Goal: Task Accomplishment & Management: Use online tool/utility

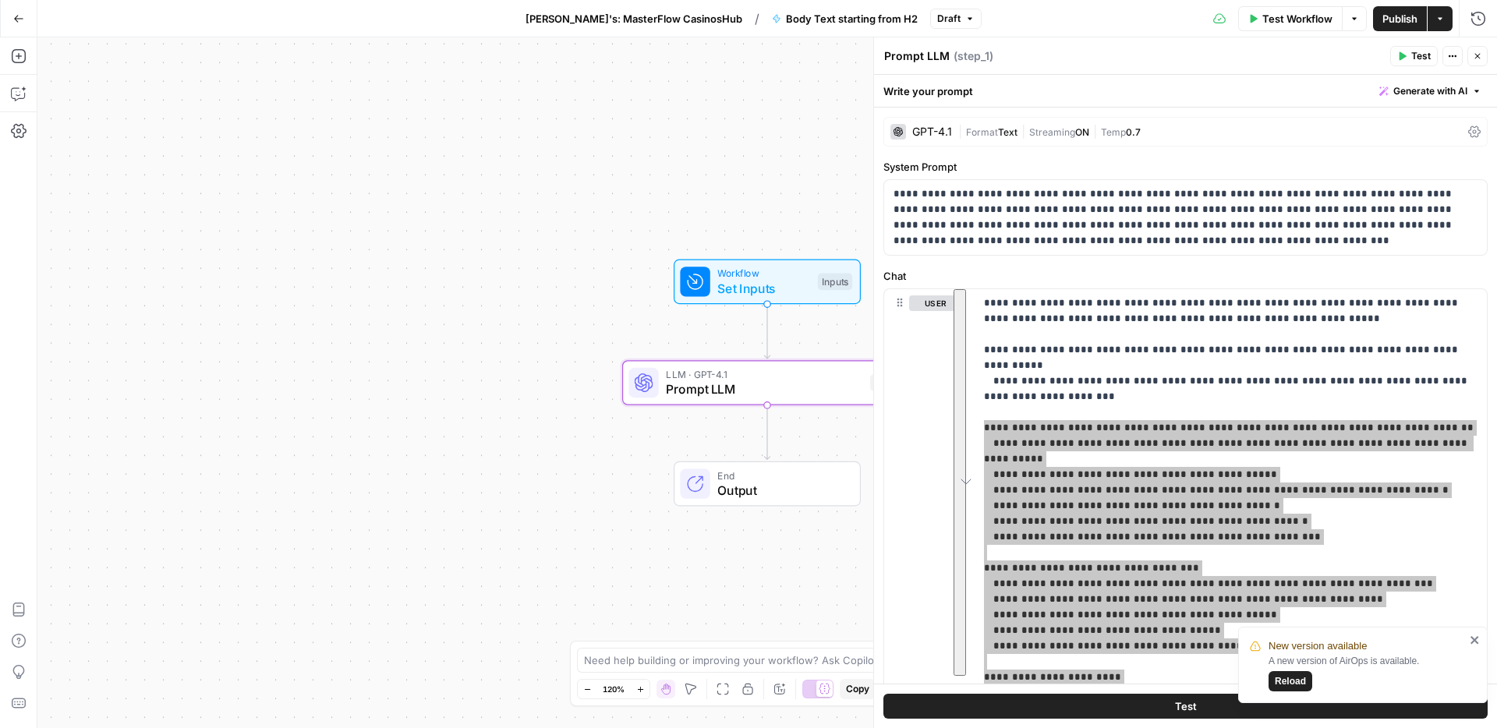
scroll to position [414, 0]
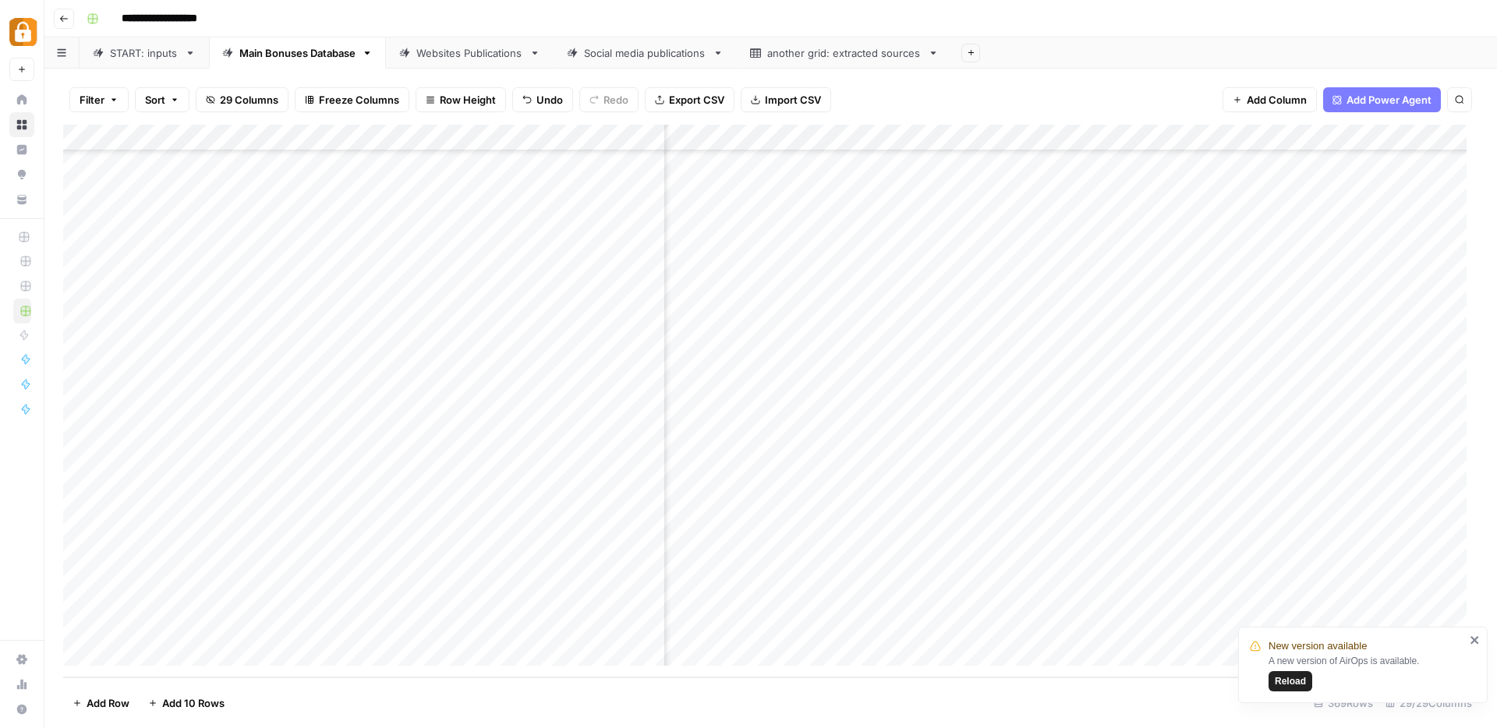
scroll to position [9292, 367]
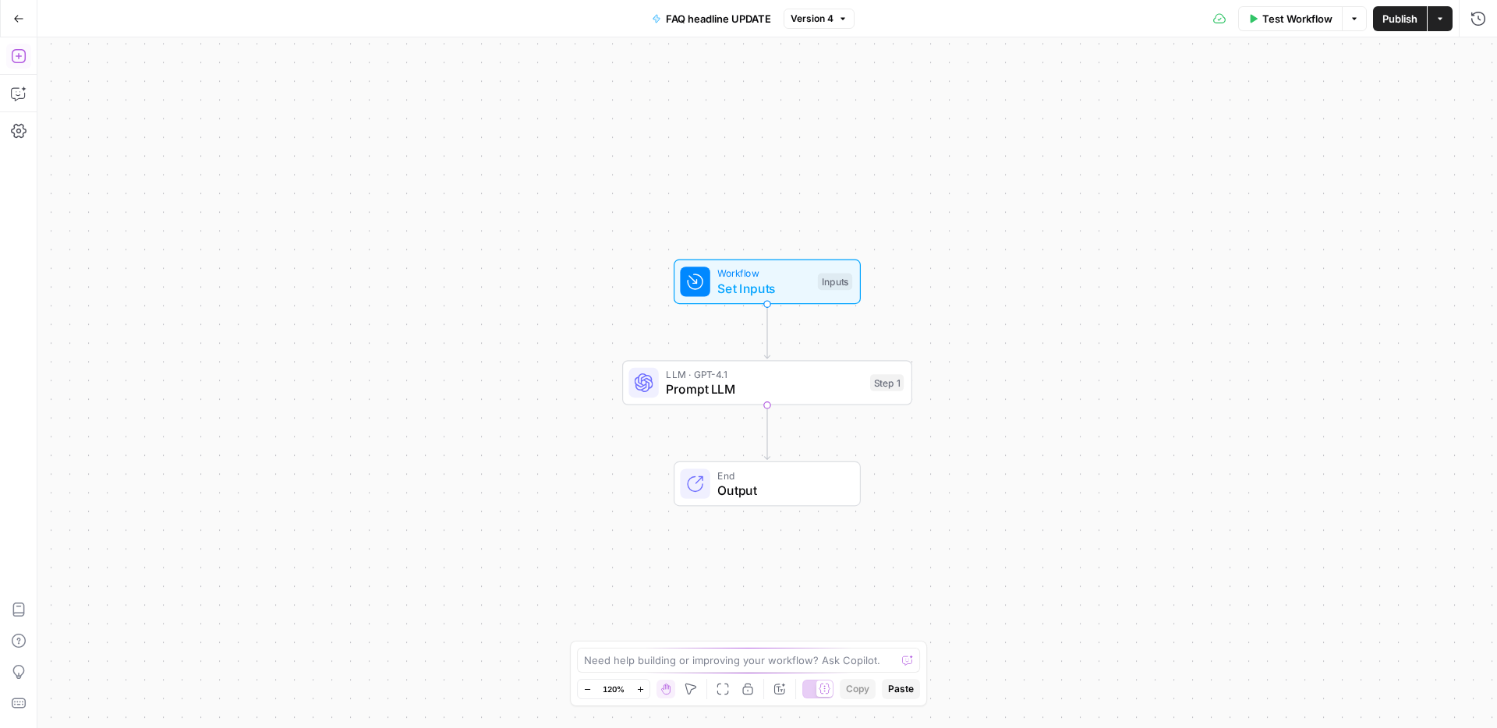
click at [26, 19] on button "Go Back" at bounding box center [19, 19] width 28 height 28
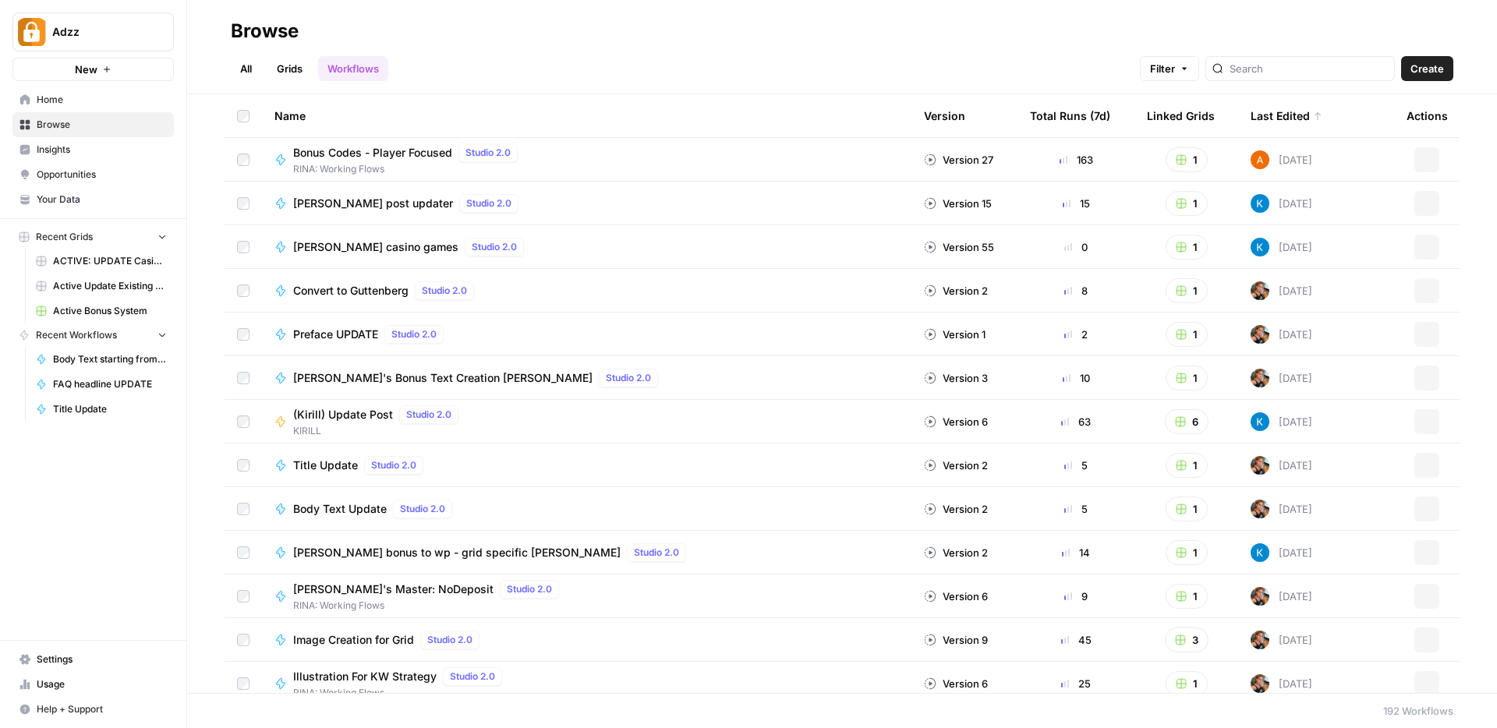
click at [57, 119] on span "Browse" at bounding box center [102, 125] width 130 height 14
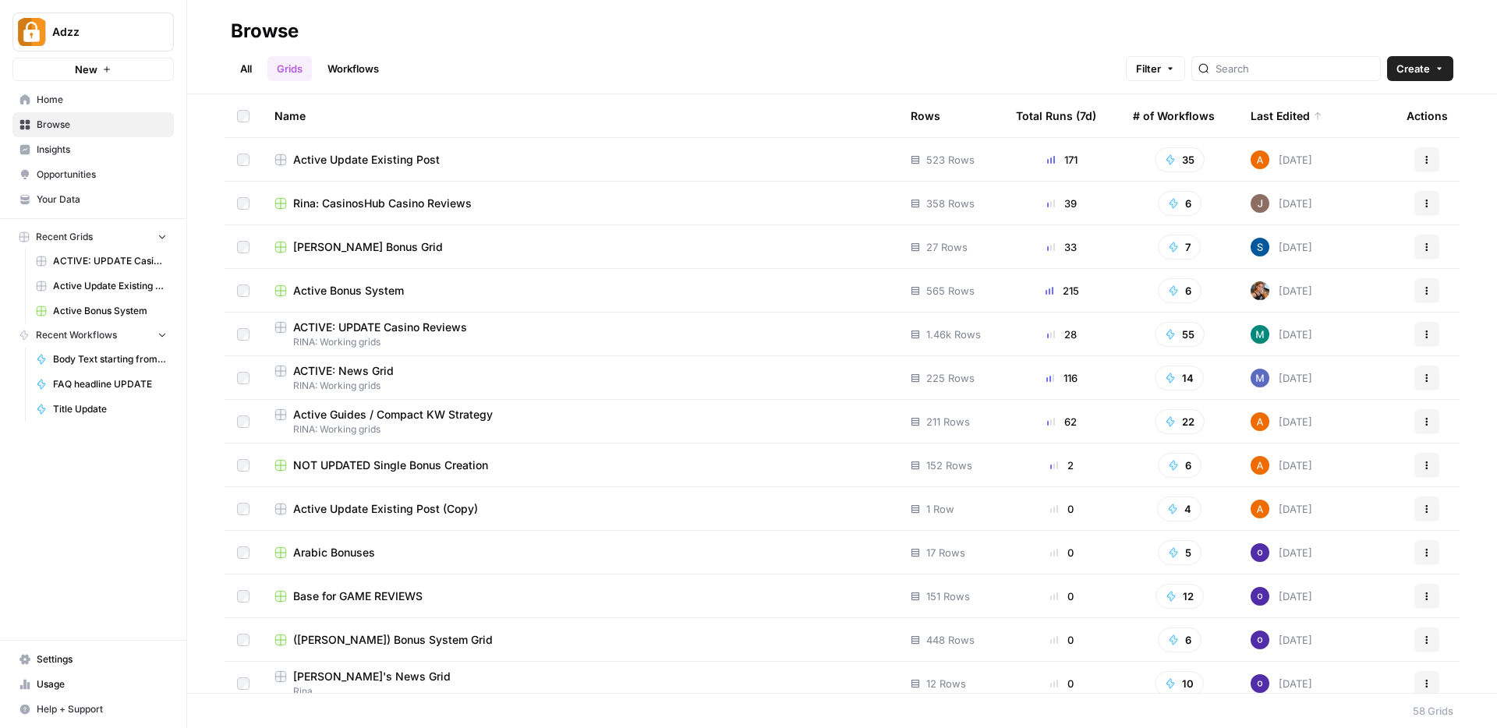
click at [286, 76] on link "Grids" at bounding box center [289, 68] width 44 height 25
click at [349, 241] on span "Stacy Bonus Grid" at bounding box center [368, 247] width 150 height 16
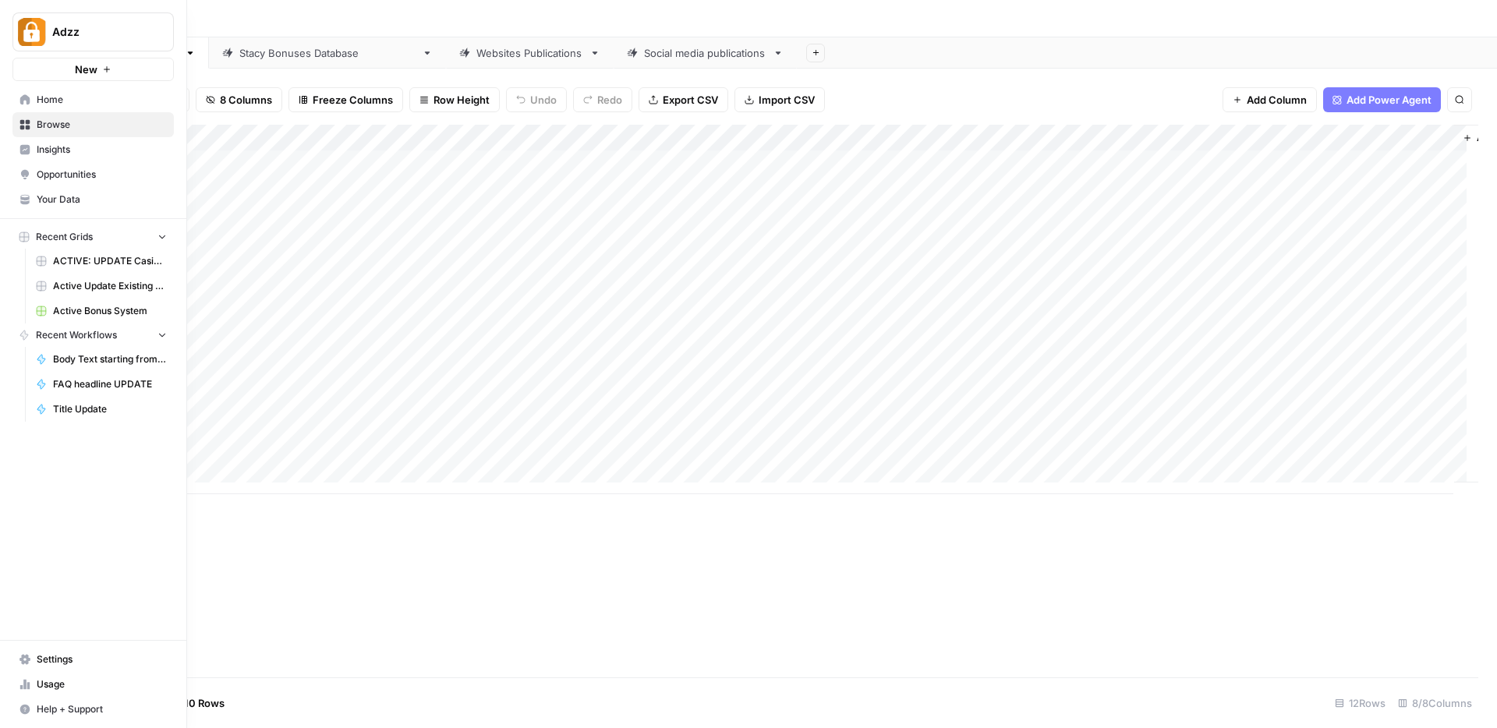
click at [27, 124] on icon at bounding box center [25, 125] width 10 height 10
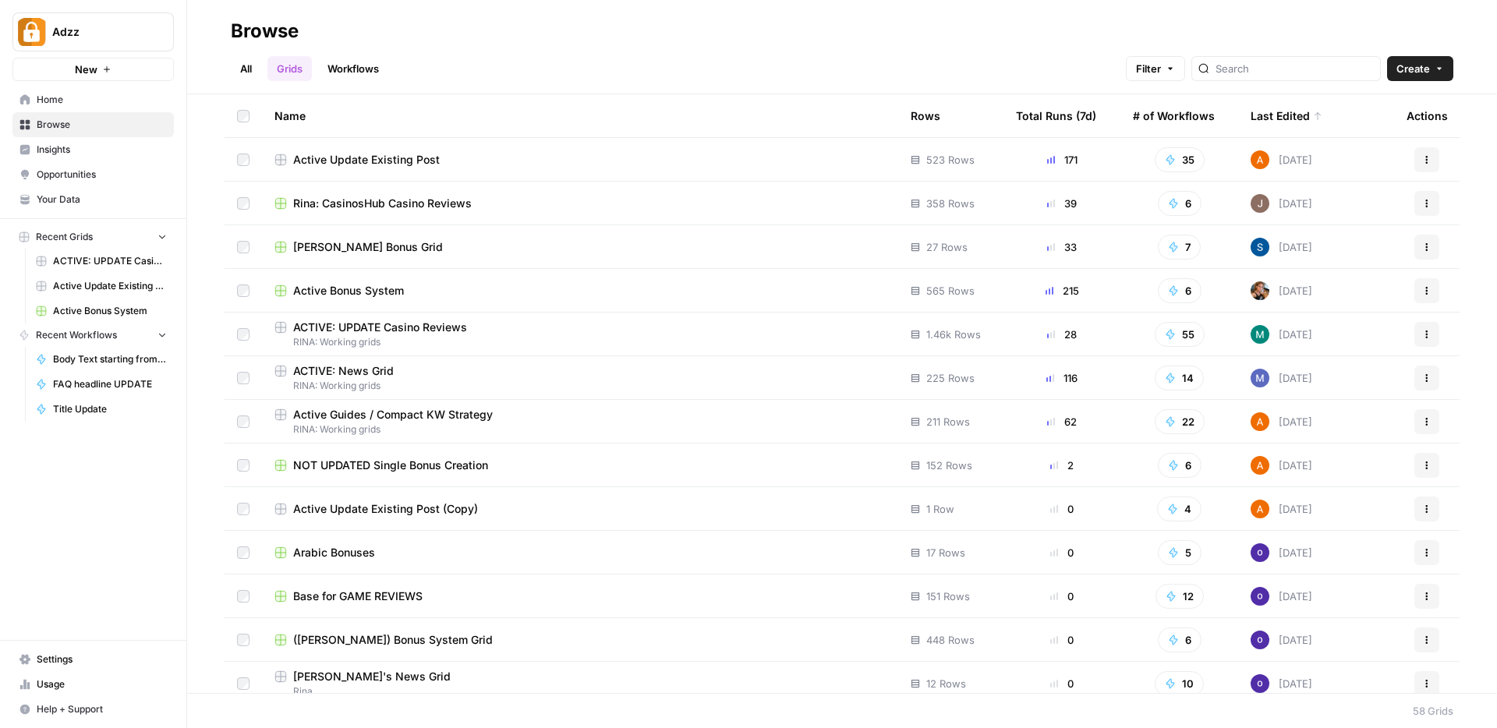
click at [342, 290] on span "Active Bonus System" at bounding box center [348, 291] width 111 height 16
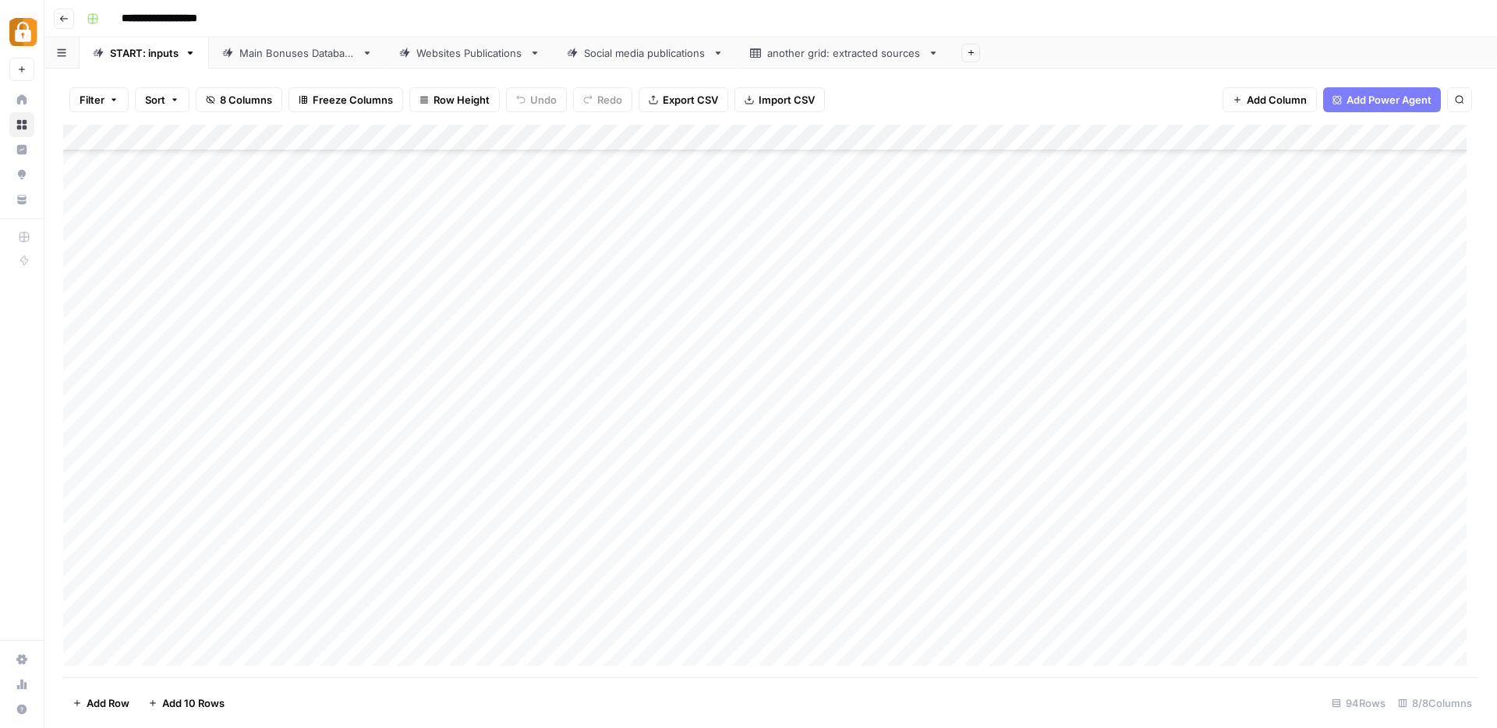
scroll to position [2002, 0]
click at [186, 653] on div "Add Column" at bounding box center [770, 401] width 1415 height 553
click at [185, 653] on div "Add Column" at bounding box center [770, 401] width 1415 height 553
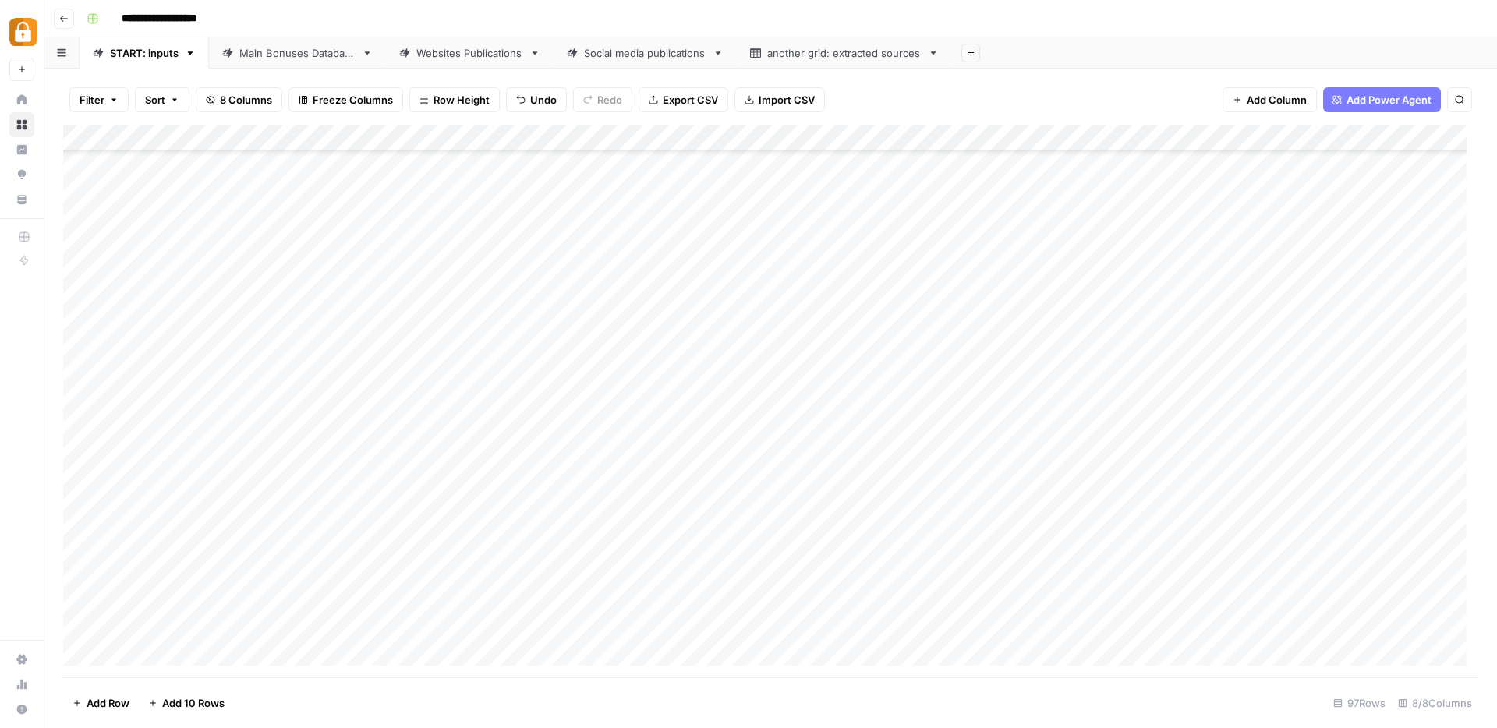
scroll to position [2082, 0]
click at [472, 627] on div "Add Column" at bounding box center [770, 401] width 1415 height 553
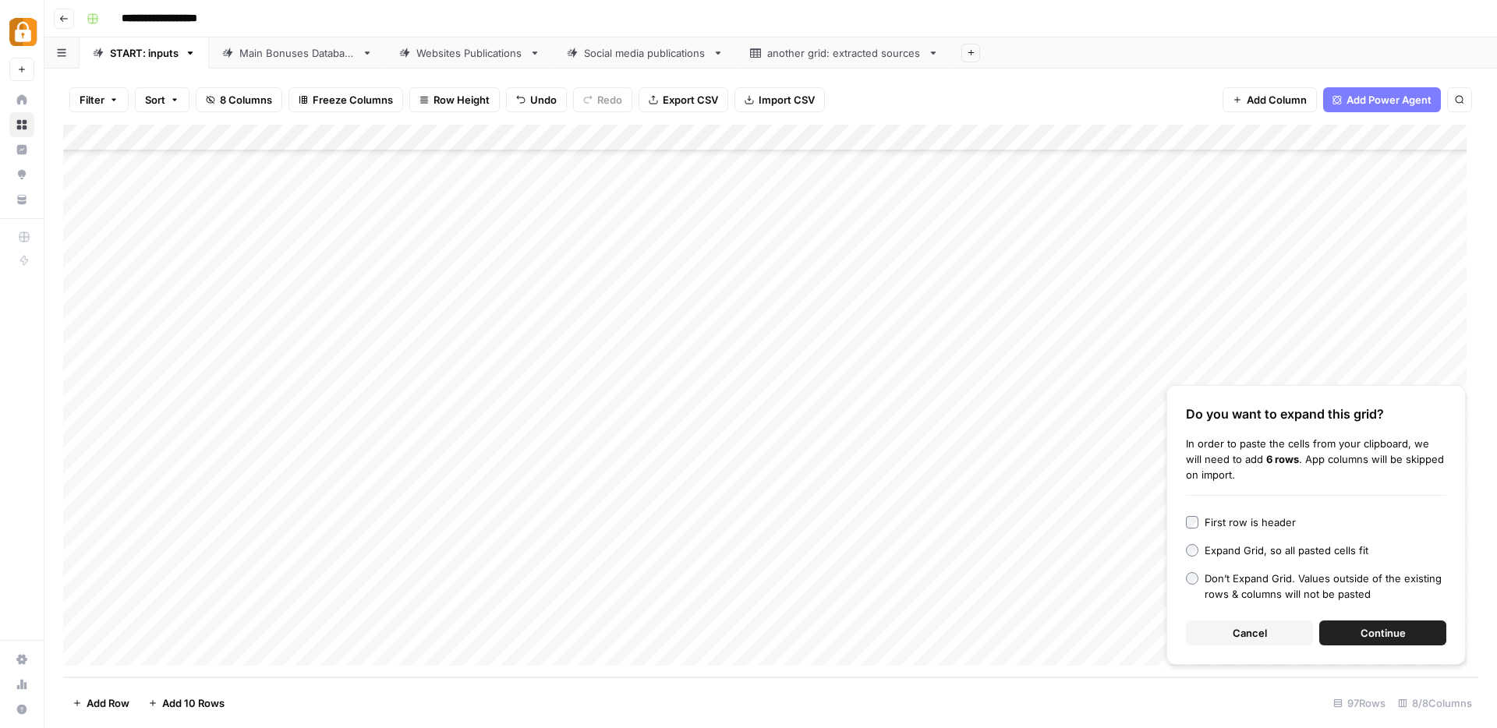
click at [1216, 627] on button "Cancel" at bounding box center [1249, 633] width 127 height 25
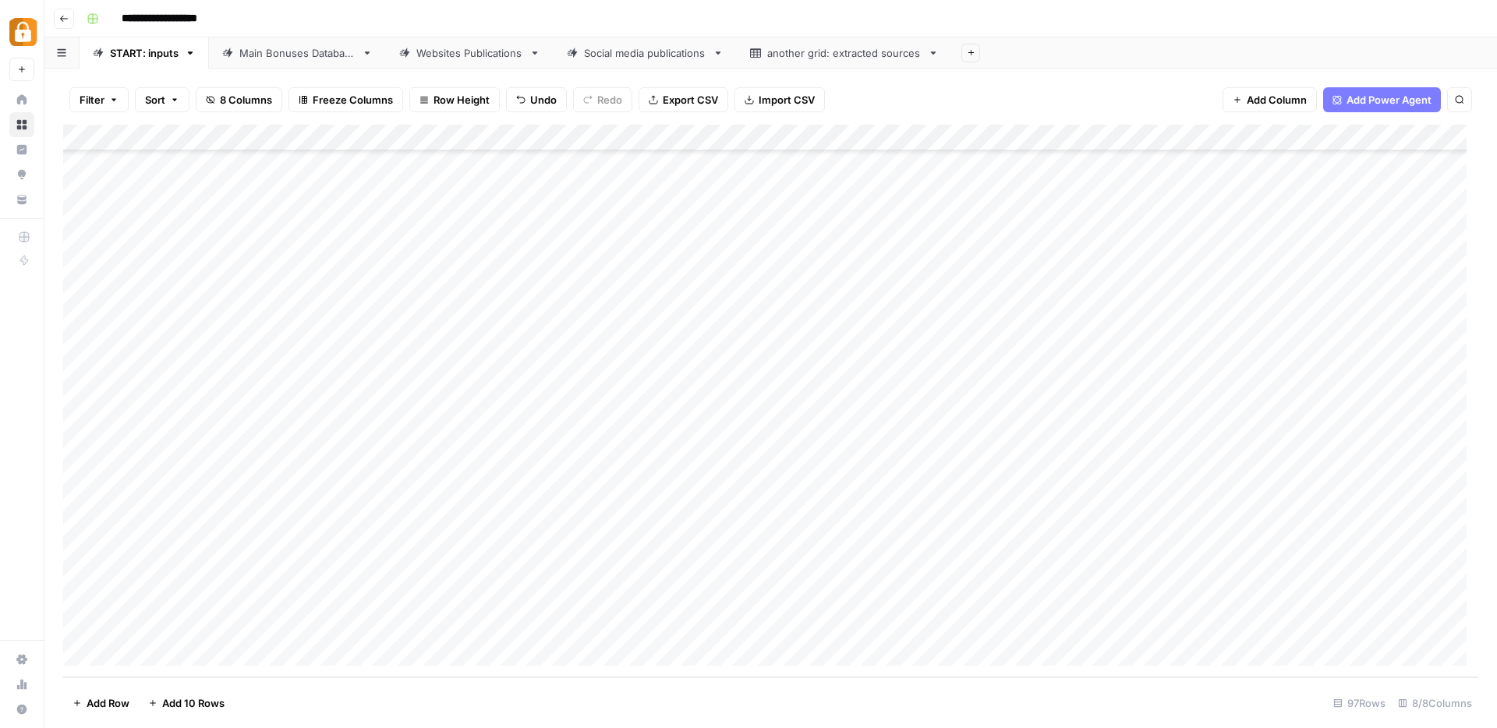
click at [459, 628] on div "Add Column" at bounding box center [770, 401] width 1415 height 553
click at [459, 628] on textarea at bounding box center [522, 628] width 249 height 22
type textarea "**********"
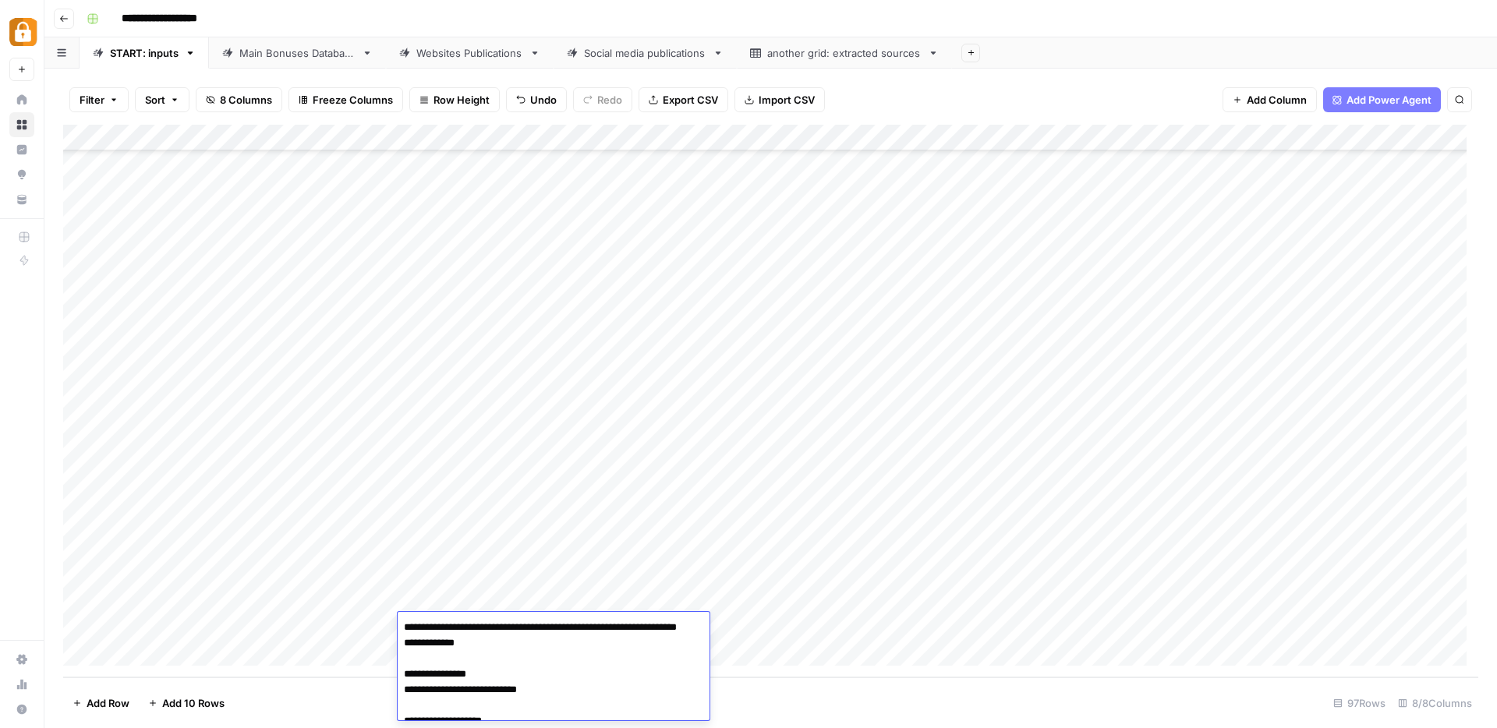
scroll to position [787, 0]
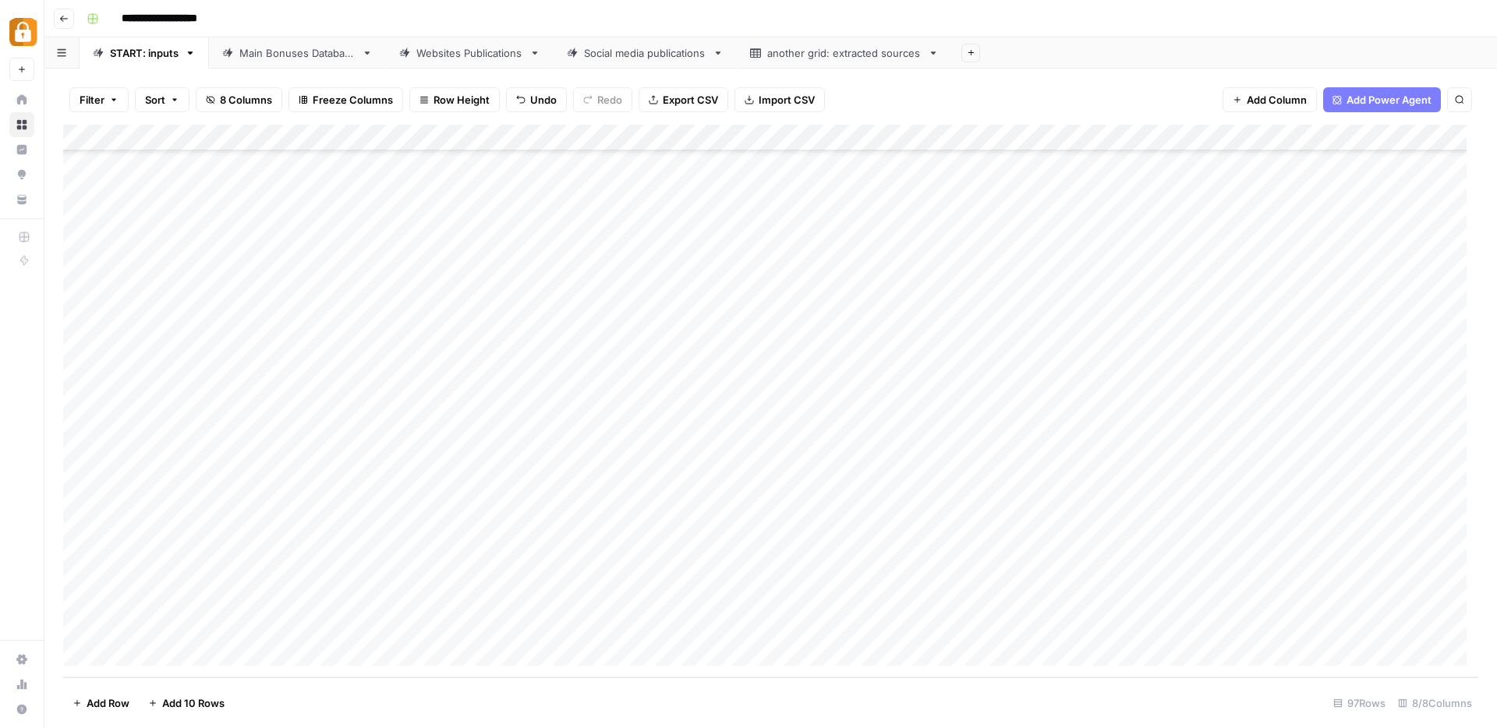
click at [1400, 622] on div "Add Column" at bounding box center [770, 401] width 1415 height 553
click at [288, 630] on div "Add Column" at bounding box center [770, 401] width 1415 height 553
click at [297, 628] on div "Add Column" at bounding box center [770, 401] width 1415 height 553
click at [302, 715] on button "Rina" at bounding box center [298, 718] width 33 height 19
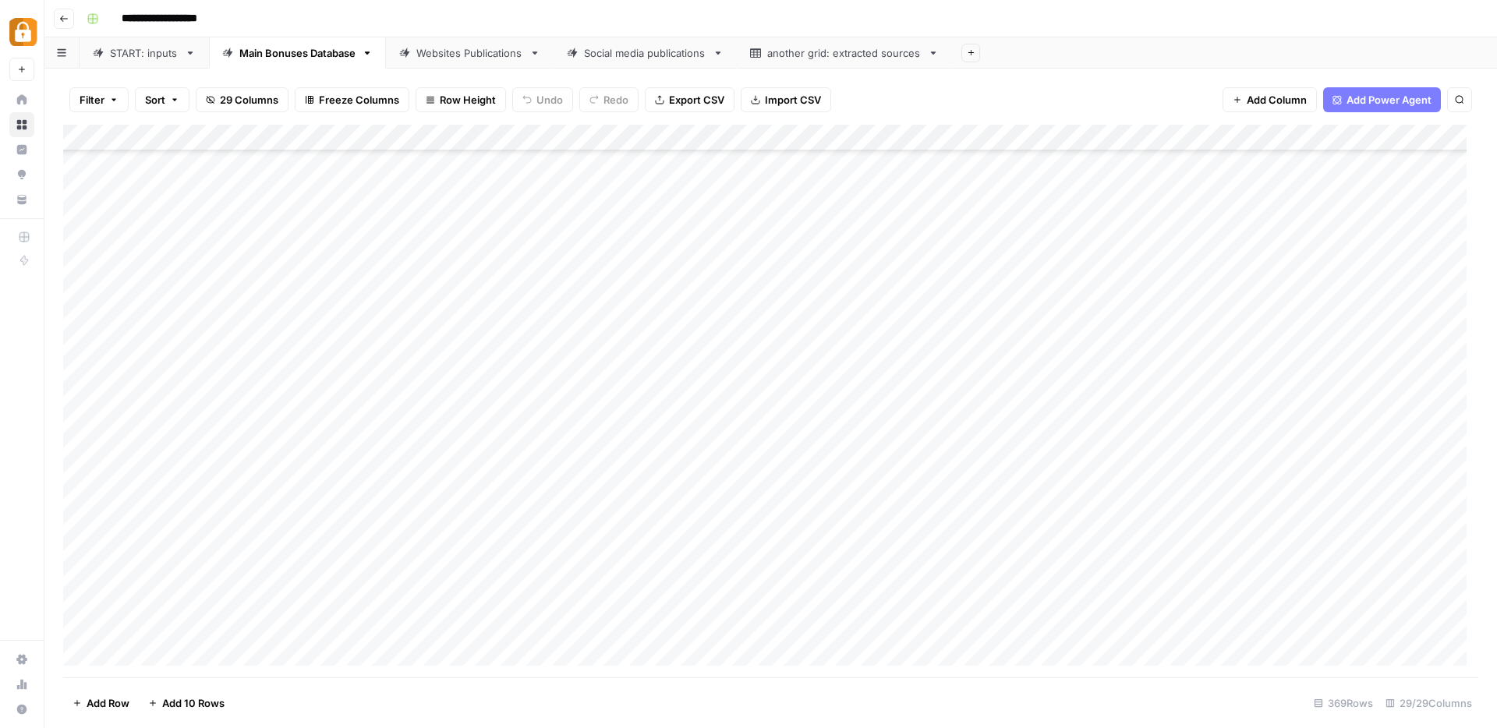
scroll to position [9292, 0]
click at [133, 61] on link "START: inputs" at bounding box center [144, 52] width 129 height 31
click at [502, 660] on div "Add Column" at bounding box center [770, 401] width 1415 height 553
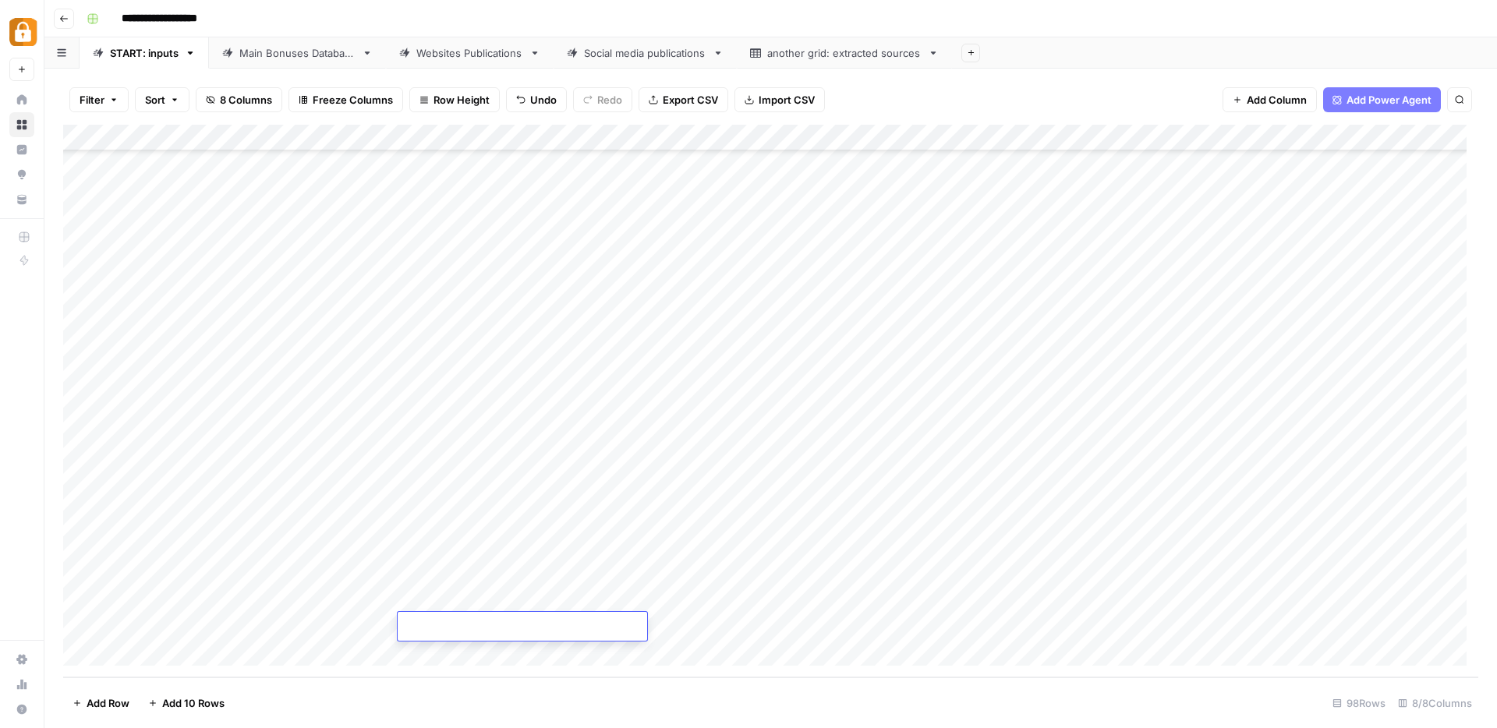
click at [498, 632] on textarea at bounding box center [522, 628] width 249 height 22
type textarea "**********"
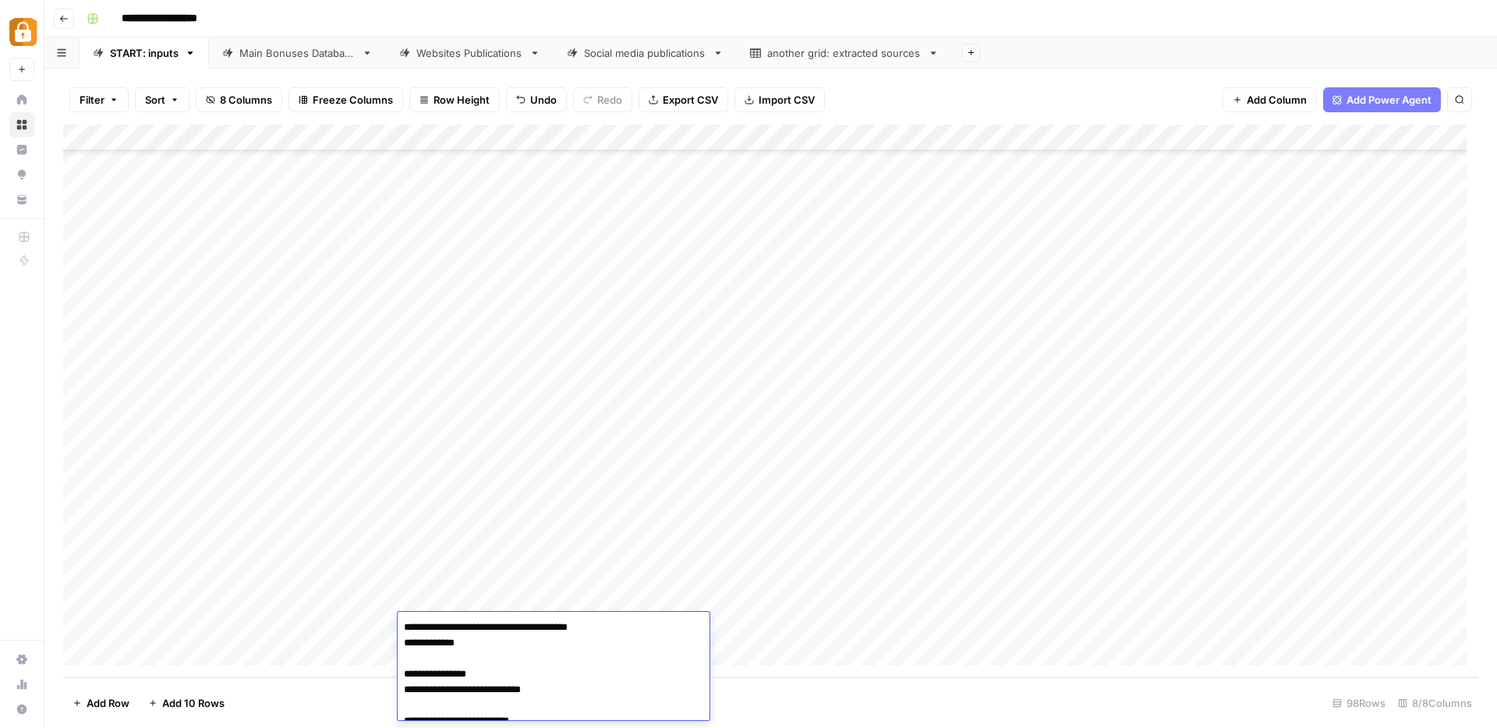
scroll to position [444, 0]
click at [1428, 625] on div "Add Column" at bounding box center [770, 401] width 1415 height 553
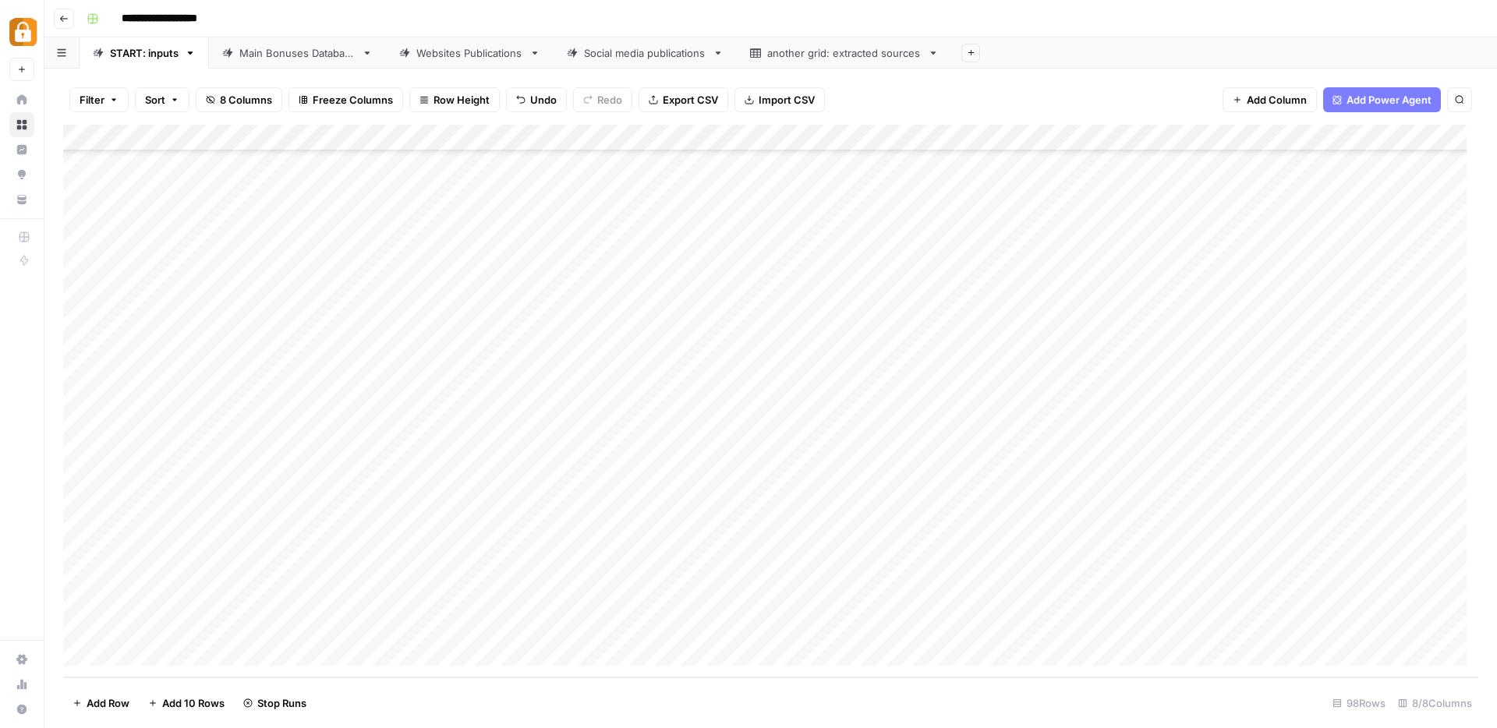
click at [322, 625] on div "Add Column" at bounding box center [770, 401] width 1415 height 553
click at [320, 627] on div "Add Column" at bounding box center [770, 401] width 1415 height 553
click at [714, 616] on div "Add Column" at bounding box center [770, 401] width 1415 height 553
click at [288, 624] on div "Add Column" at bounding box center [770, 401] width 1415 height 553
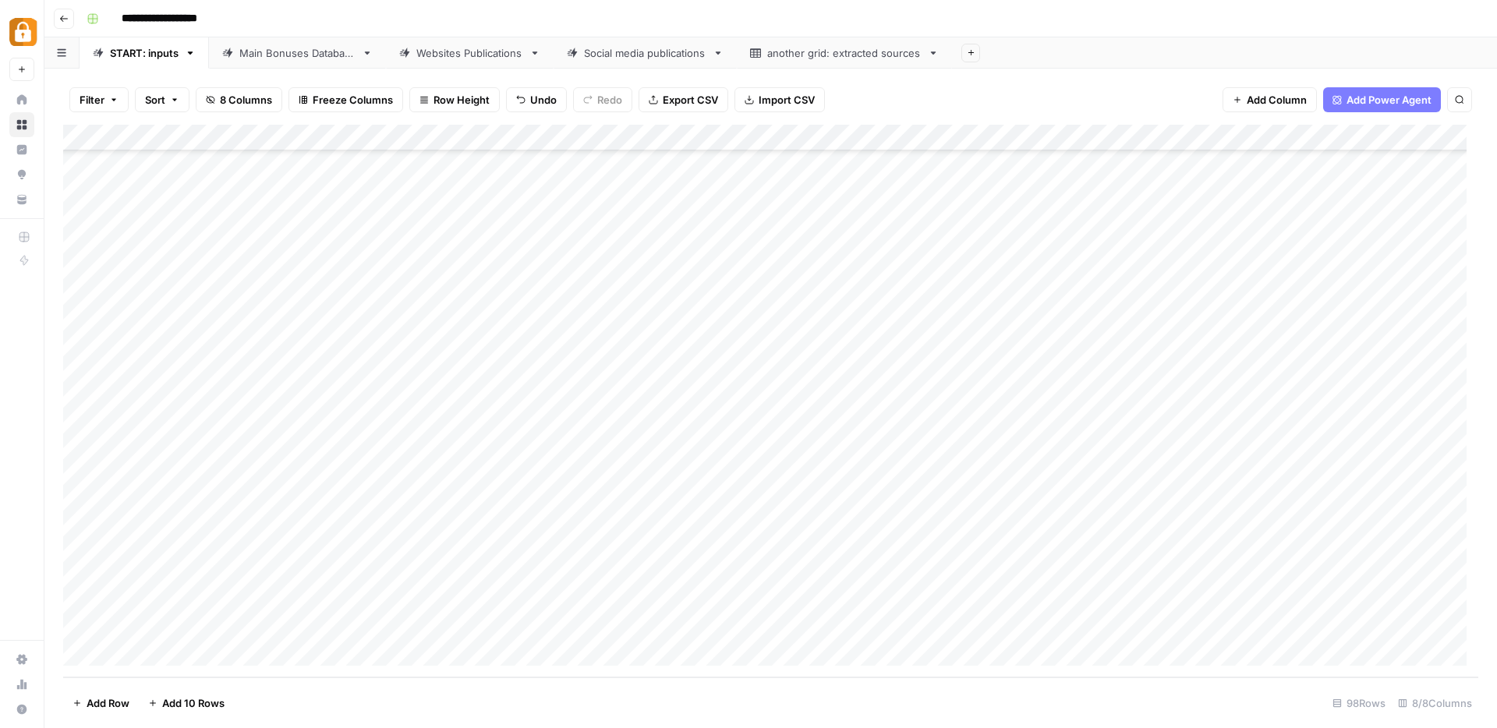
click at [288, 624] on div "Add Column" at bounding box center [770, 401] width 1415 height 553
click at [288, 624] on div at bounding box center [345, 632] width 156 height 28
click at [341, 637] on input "text" at bounding box center [345, 632] width 136 height 14
type input "rina"
click at [287, 708] on button "Rina" at bounding box center [298, 715] width 33 height 19
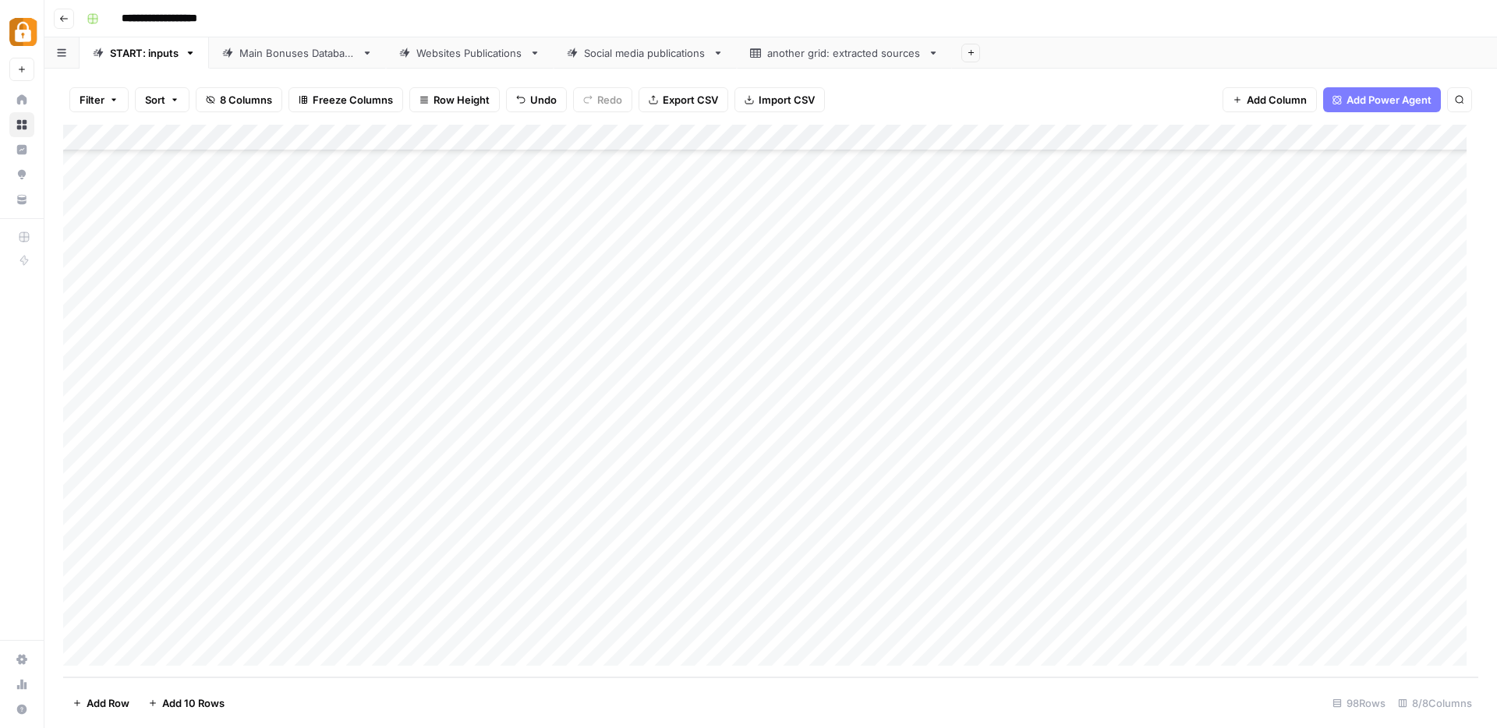
click at [282, 56] on div "Main Bonuses Database" at bounding box center [297, 53] width 116 height 16
click at [1152, 625] on div "Add Column" at bounding box center [770, 401] width 1415 height 553
click at [150, 55] on div "START: inputs" at bounding box center [144, 53] width 69 height 16
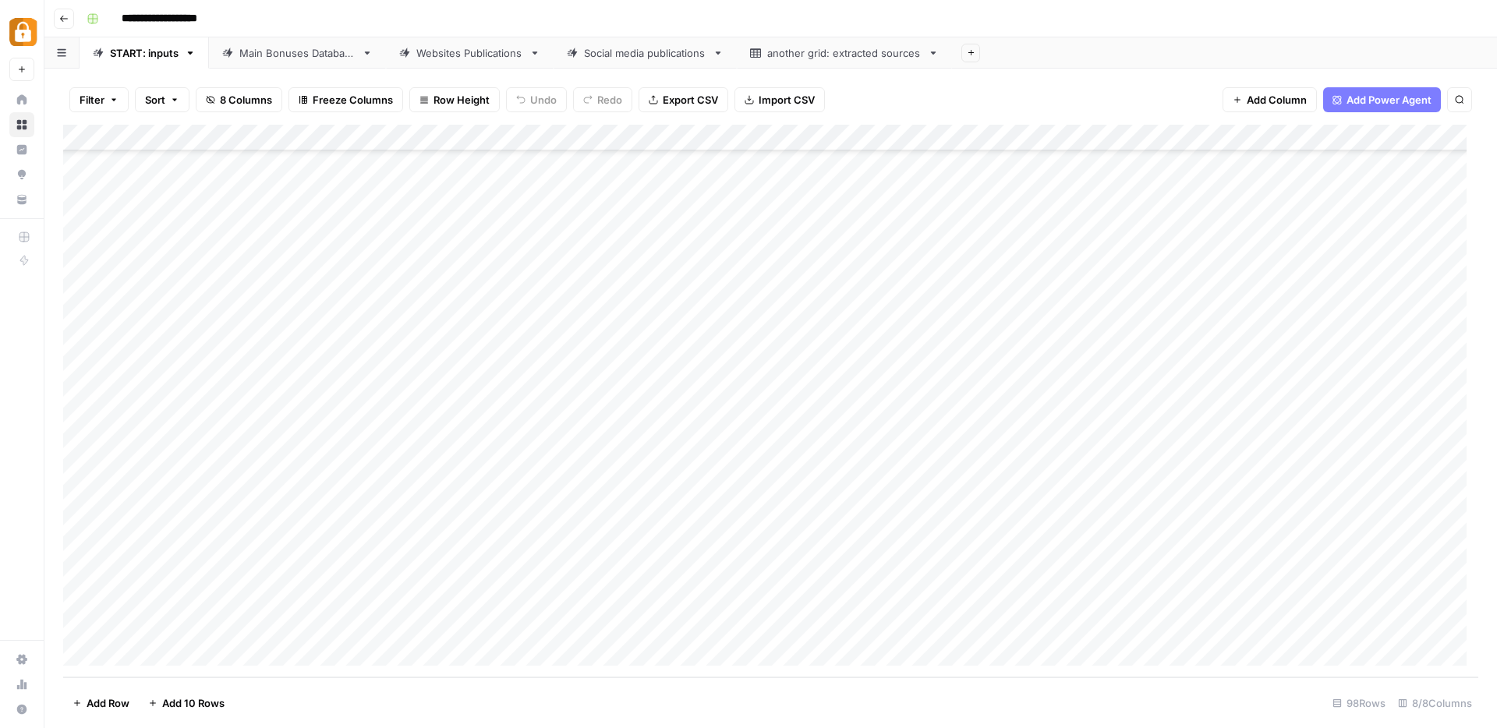
click at [485, 622] on div "Add Column" at bounding box center [770, 401] width 1415 height 553
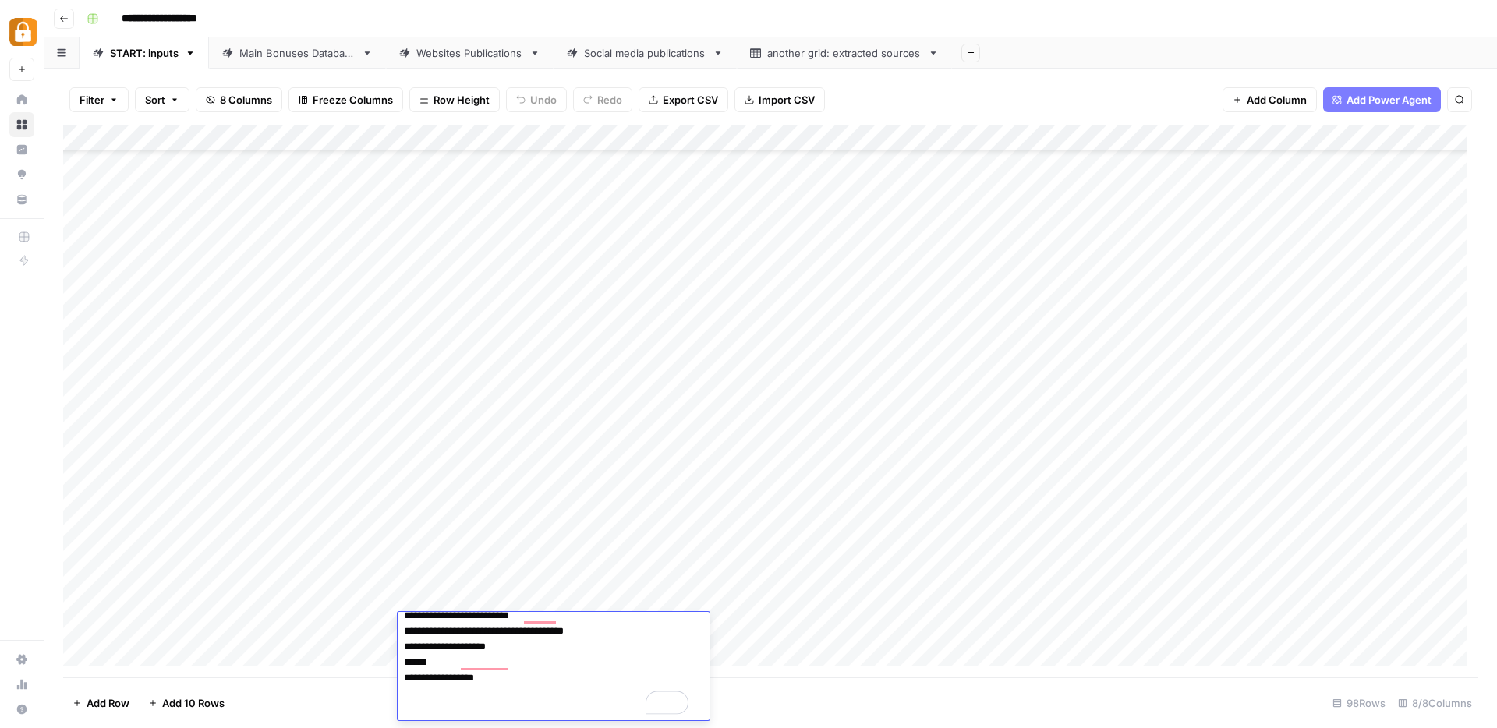
scroll to position [448, 0]
drag, startPoint x: 404, startPoint y: 649, endPoint x: 566, endPoint y: 716, distance: 175.5
click at [565, 713] on textarea "**********" at bounding box center [548, 444] width 300 height 552
drag, startPoint x: 572, startPoint y: 697, endPoint x: 404, endPoint y: 678, distance: 169.5
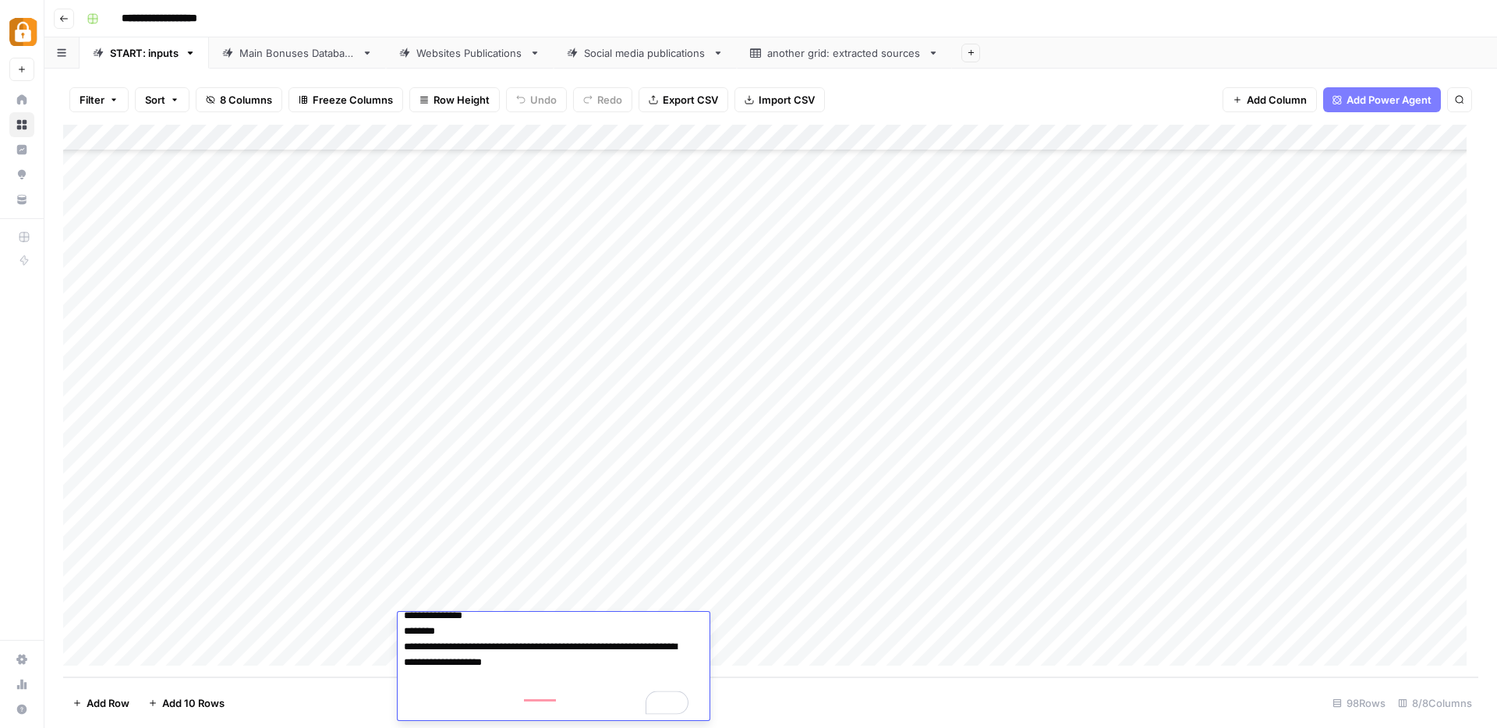
click at [0, 0] on div "Spinanga Casino Bonus up to €3000 cashback Hannah Stazya by Hannah Stazya Last …" at bounding box center [0, 0] width 0 height 0
type textarea "**********"
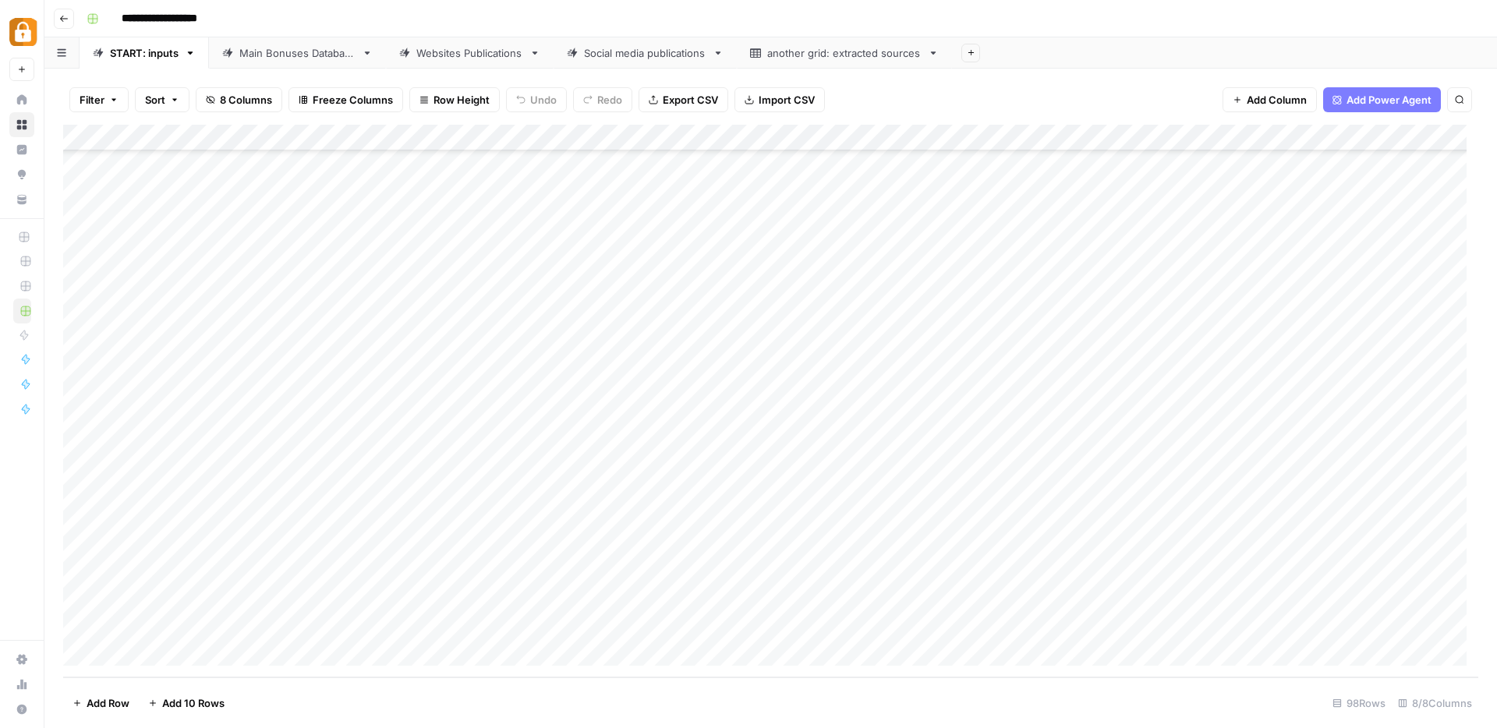
click at [295, 57] on div "Main Bonuses Database" at bounding box center [297, 53] width 116 height 16
click at [1371, 625] on div "Add Column" at bounding box center [770, 401] width 1415 height 553
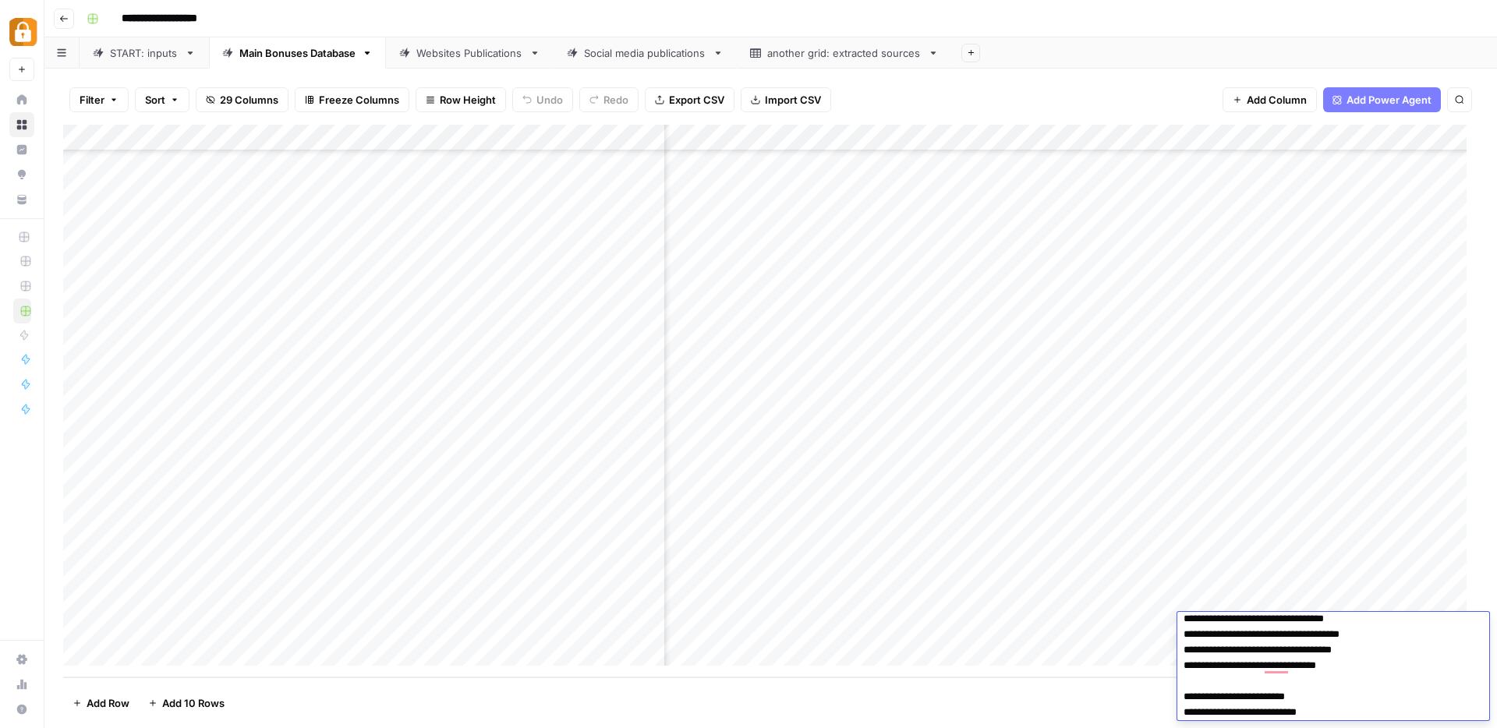
scroll to position [105, 0]
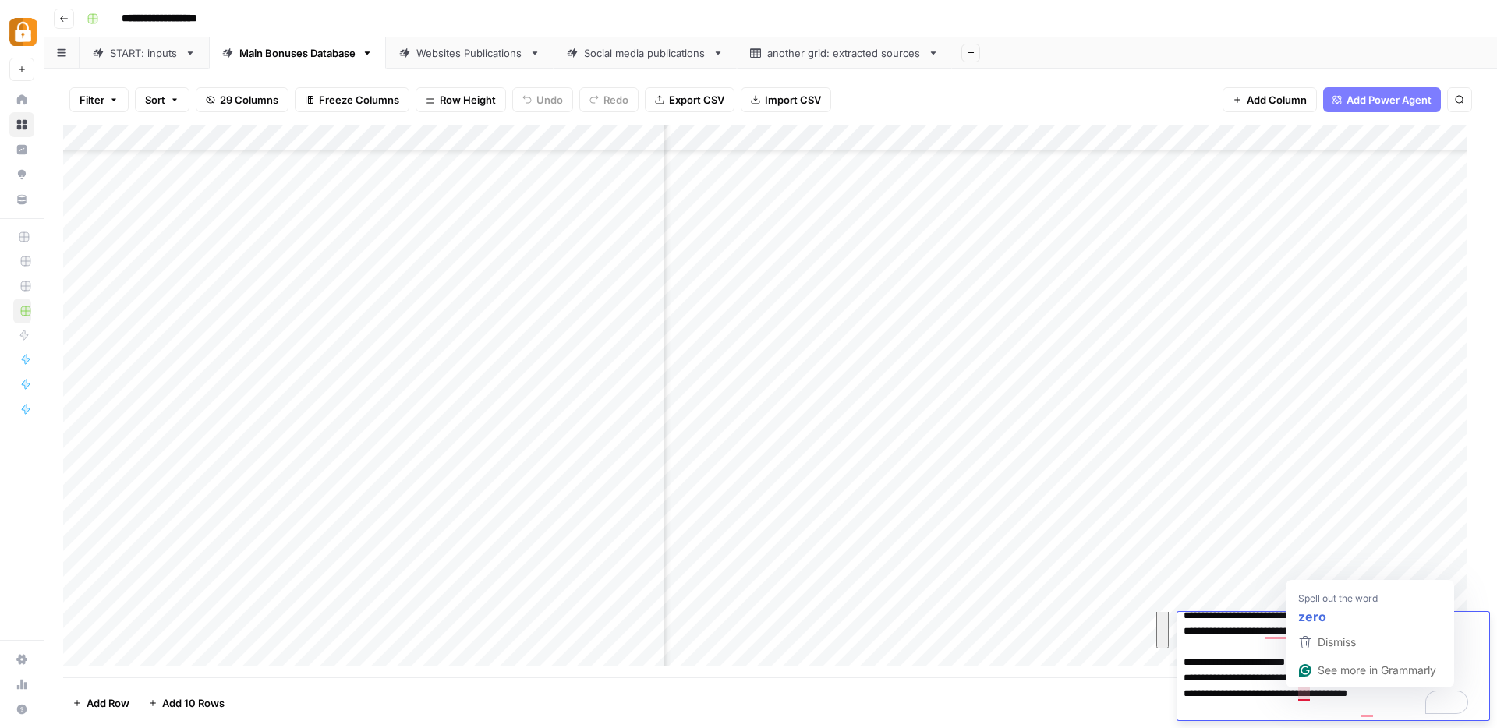
drag, startPoint x: 1185, startPoint y: 630, endPoint x: 1263, endPoint y: 666, distance: 85.8
click at [1263, 666] on textarea "**********" at bounding box center [1327, 615] width 300 height 209
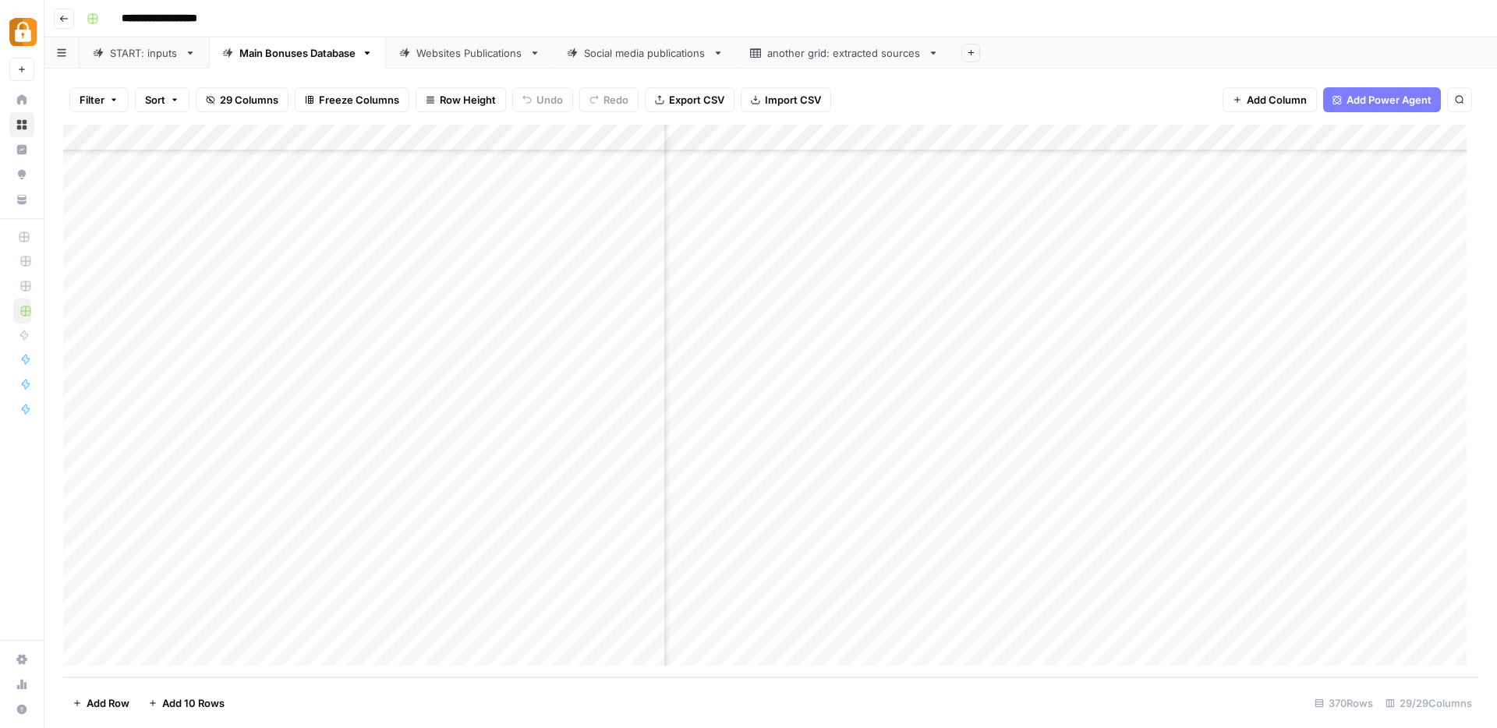
click at [139, 52] on div "START: inputs" at bounding box center [144, 53] width 69 height 16
click at [286, 57] on div "Main Bonuses Database" at bounding box center [297, 53] width 116 height 16
click at [508, 570] on div "Add Column" at bounding box center [770, 401] width 1415 height 553
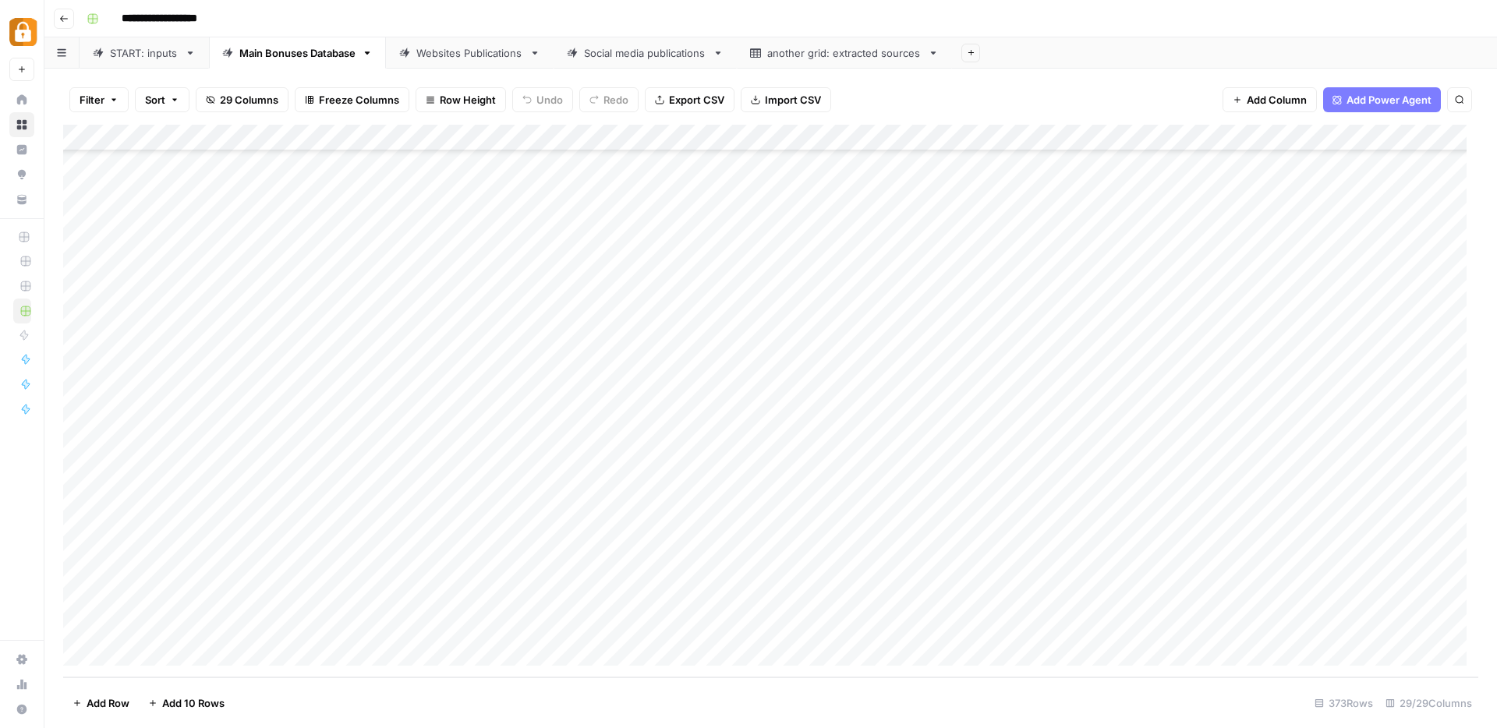
click at [508, 570] on div "Add Column" at bounding box center [770, 401] width 1415 height 553
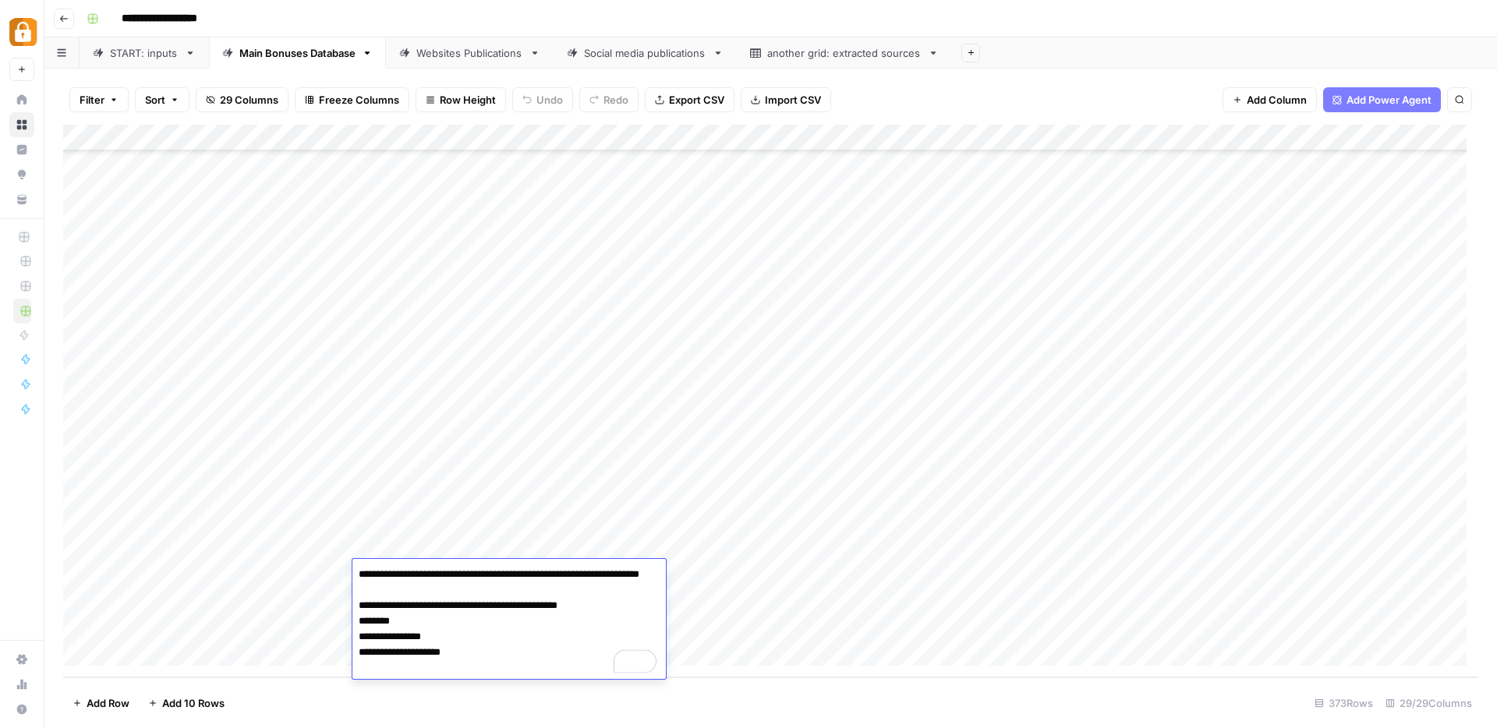
click at [794, 576] on div "Add Column" at bounding box center [770, 401] width 1415 height 553
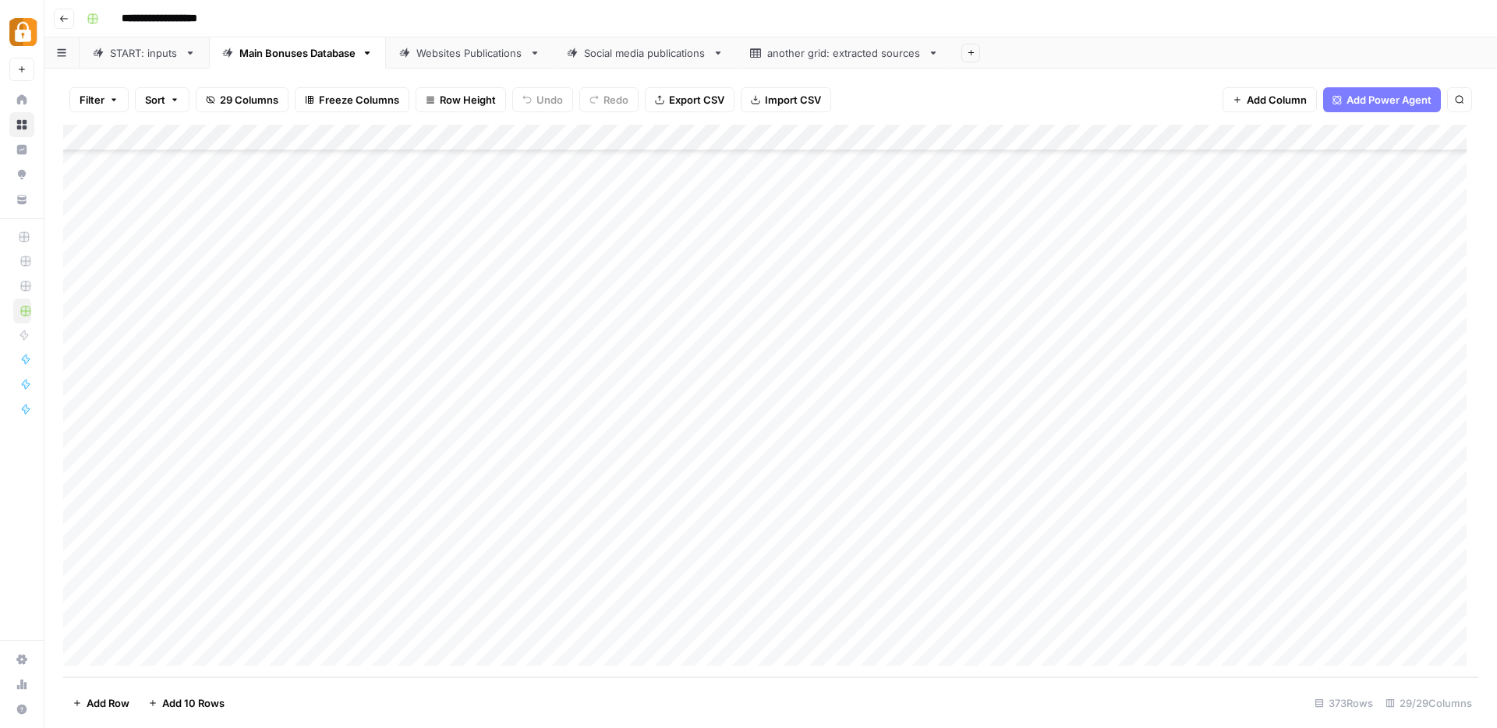
click at [423, 591] on div "Add Column" at bounding box center [770, 401] width 1415 height 553
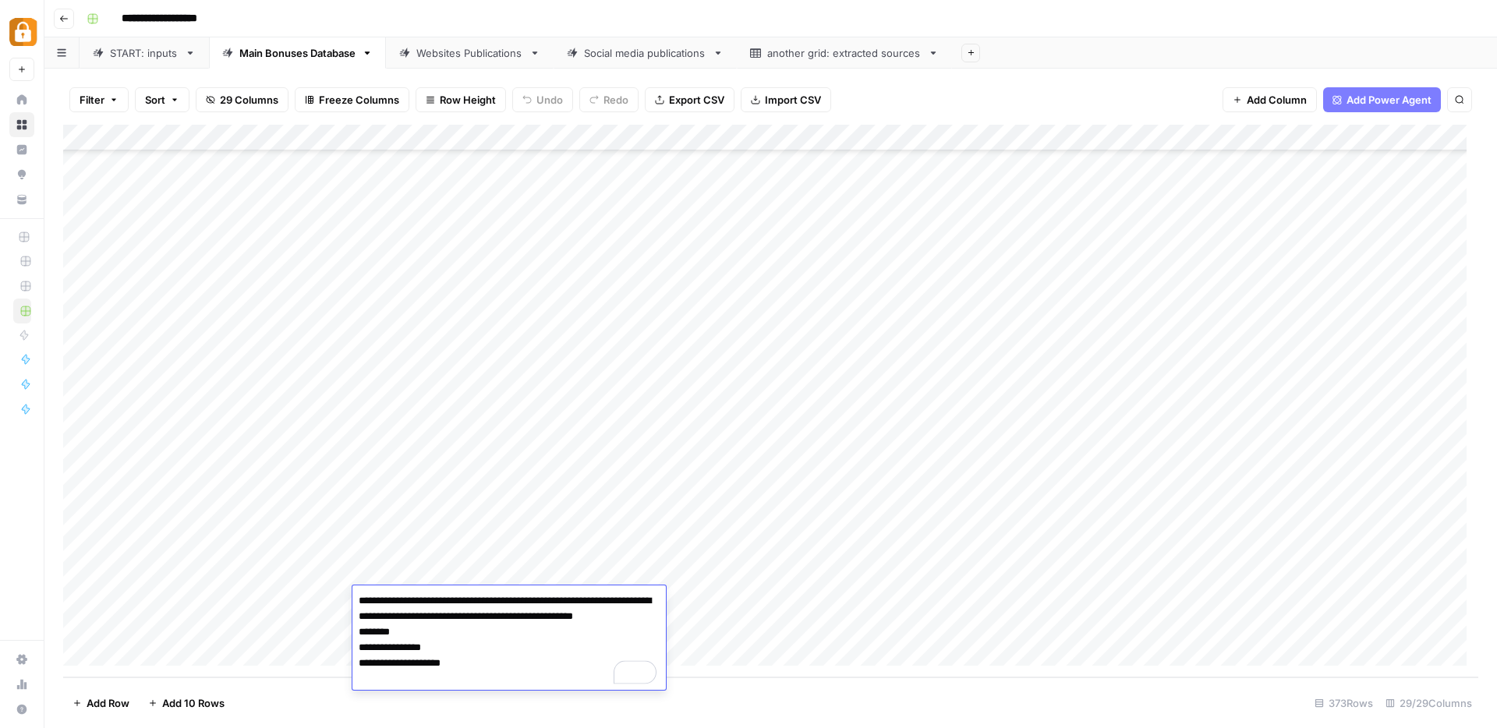
click at [75, 571] on div "Add Column" at bounding box center [770, 401] width 1415 height 553
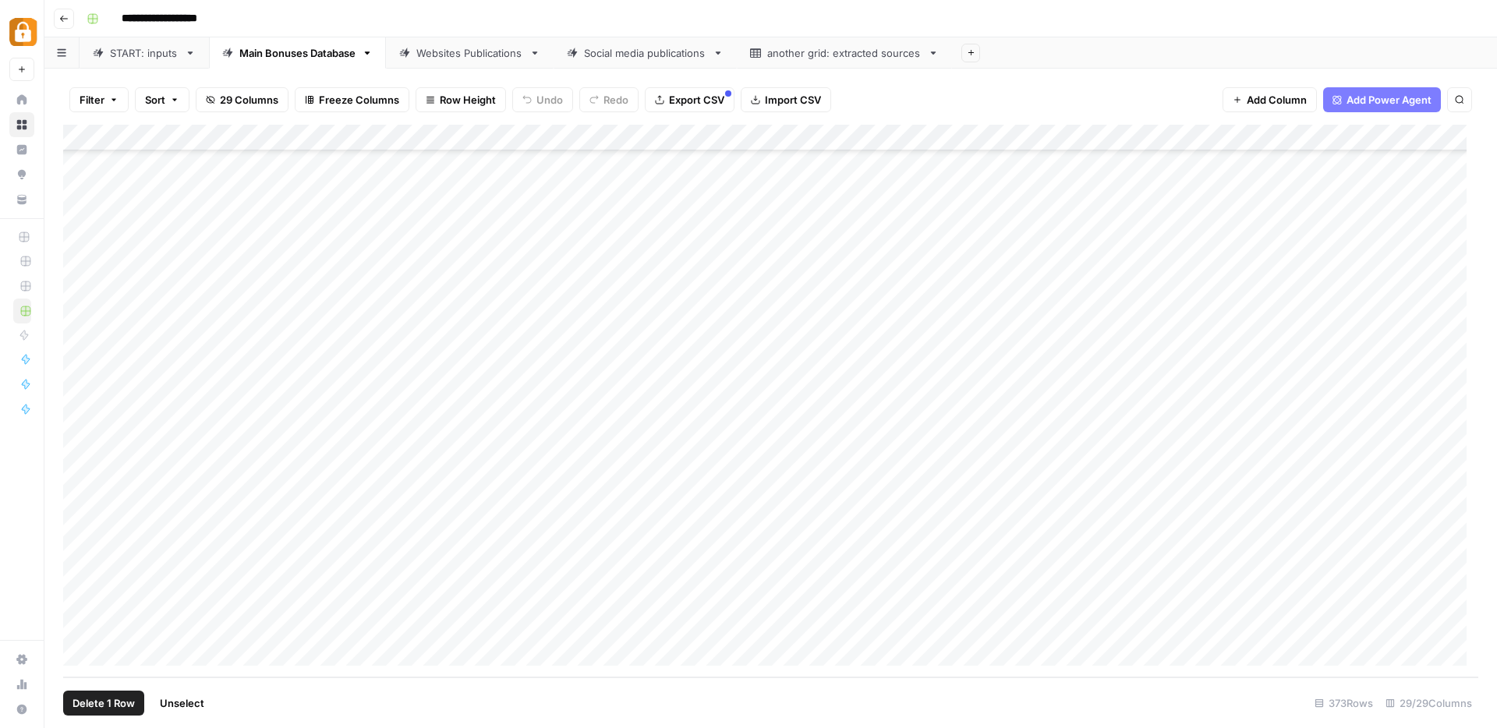
click at [81, 603] on div "Add Column" at bounding box center [770, 401] width 1415 height 553
click at [77, 621] on div "Add Column" at bounding box center [770, 401] width 1415 height 553
click at [114, 704] on span "Delete 3 Rows" at bounding box center [107, 703] width 69 height 16
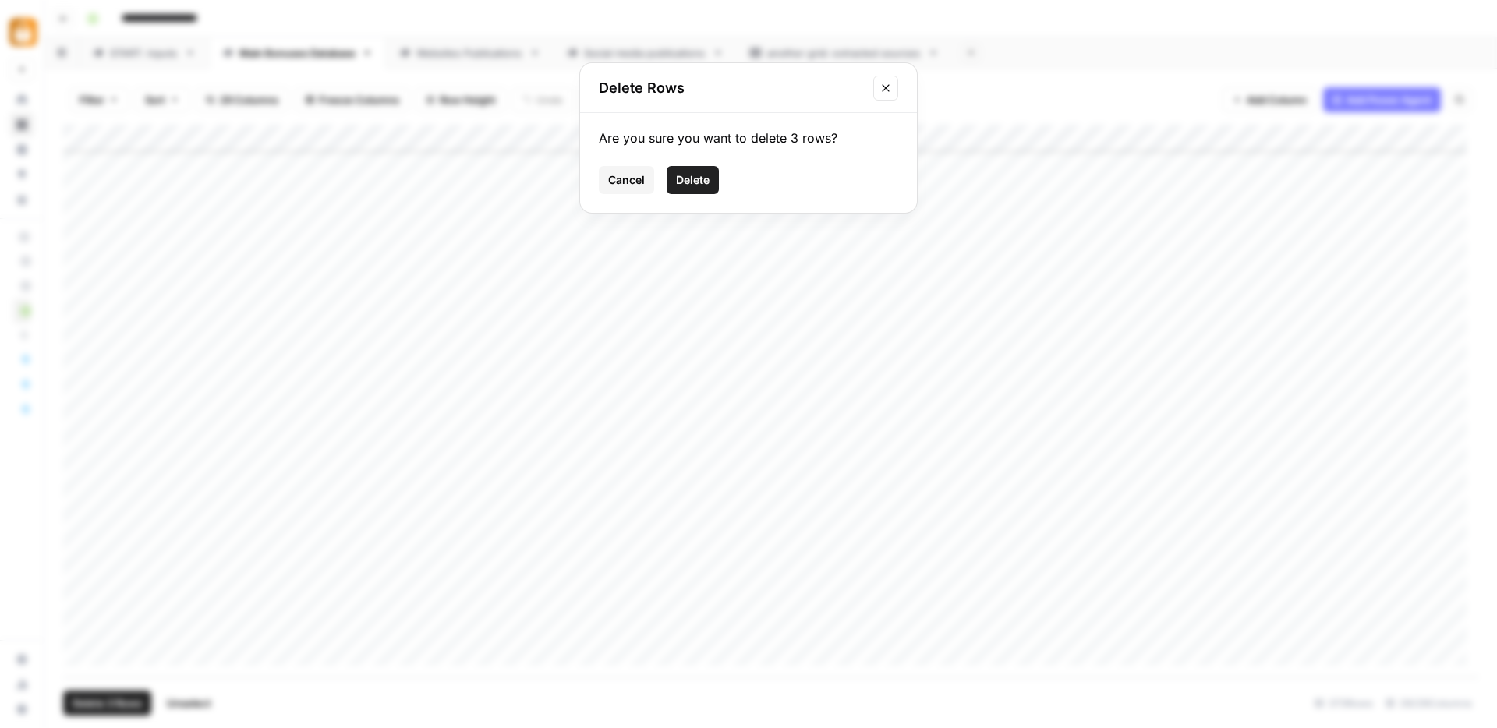
click at [681, 185] on span "Delete" at bounding box center [693, 180] width 34 height 16
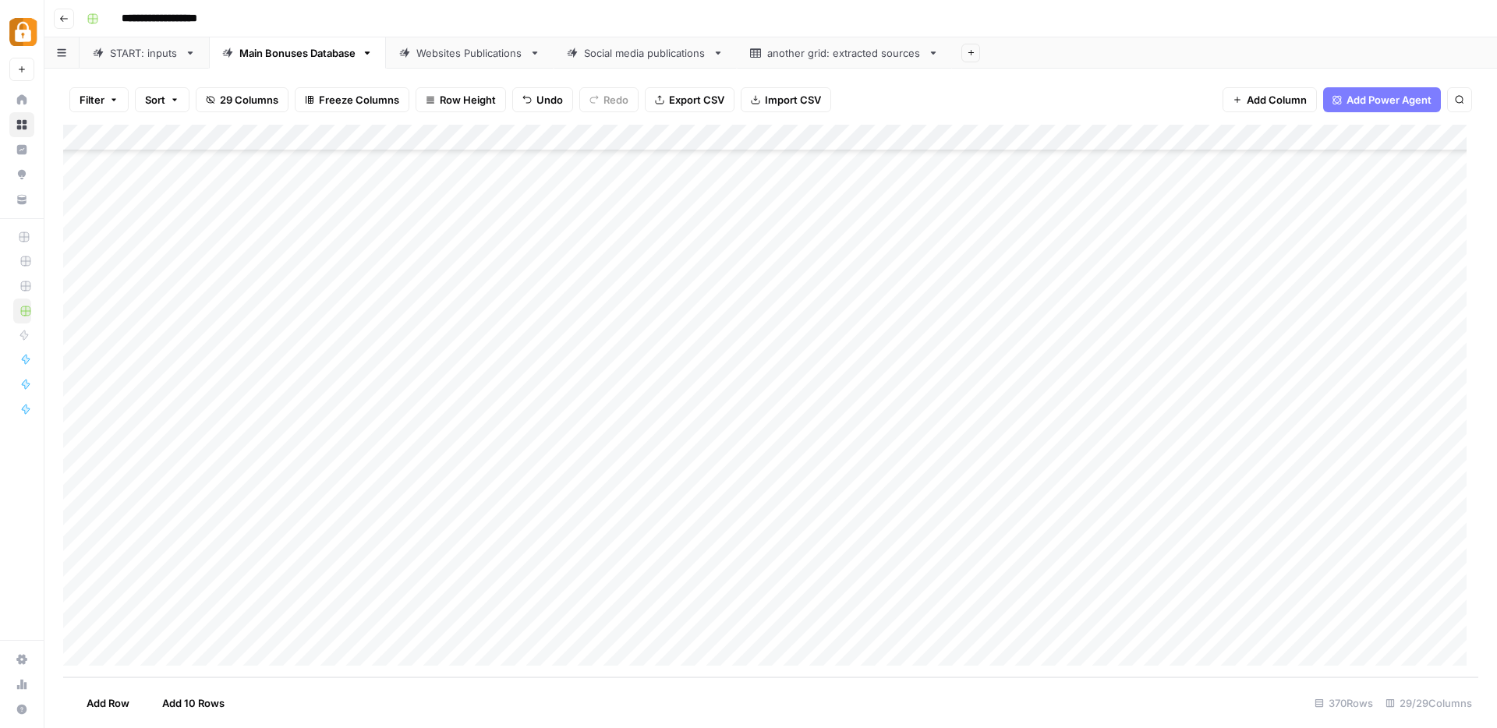
scroll to position [9319, 0]
click at [131, 62] on link "START: inputs" at bounding box center [144, 52] width 129 height 31
click at [504, 624] on div "Add Column" at bounding box center [770, 401] width 1415 height 553
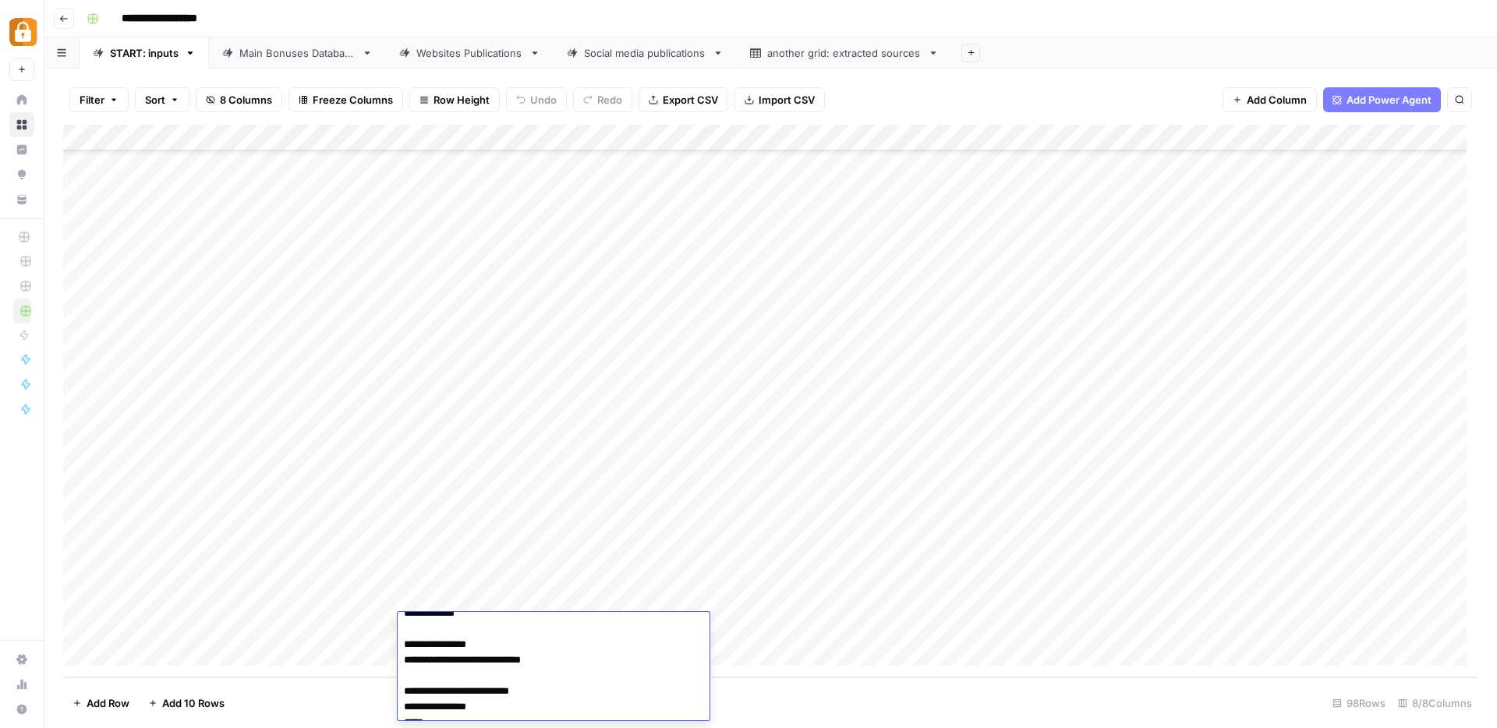
scroll to position [0, 0]
drag, startPoint x: 405, startPoint y: 671, endPoint x: 568, endPoint y: 695, distance: 164.8
drag, startPoint x: 503, startPoint y: 645, endPoint x: 400, endPoint y: 642, distance: 102.9
click at [0, 0] on div "Spinanga Casino Bonus up to €3000 cashback [PERSON_NAME] Presence of affiliate …" at bounding box center [0, 0] width 0 height 0
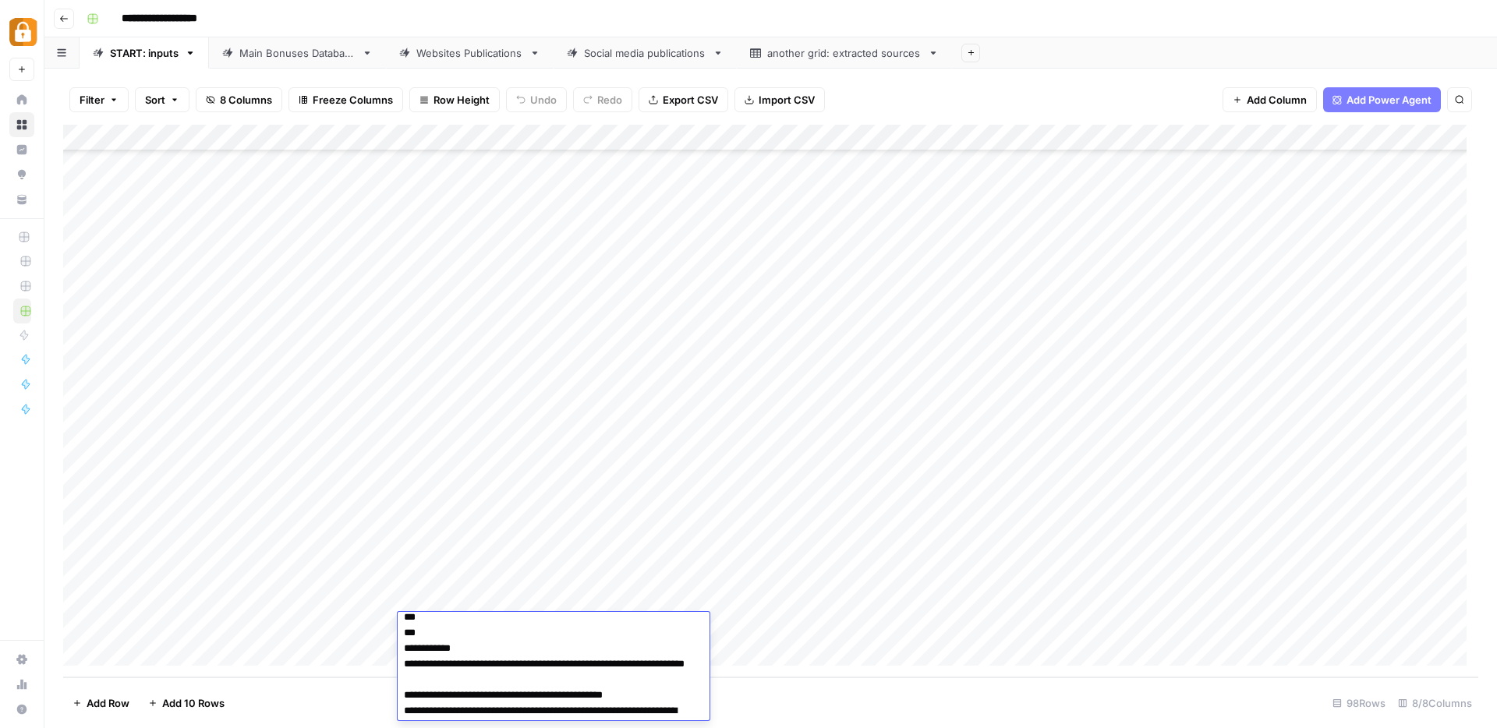
click at [405, 662] on textarea "**********" at bounding box center [548, 703] width 300 height 474
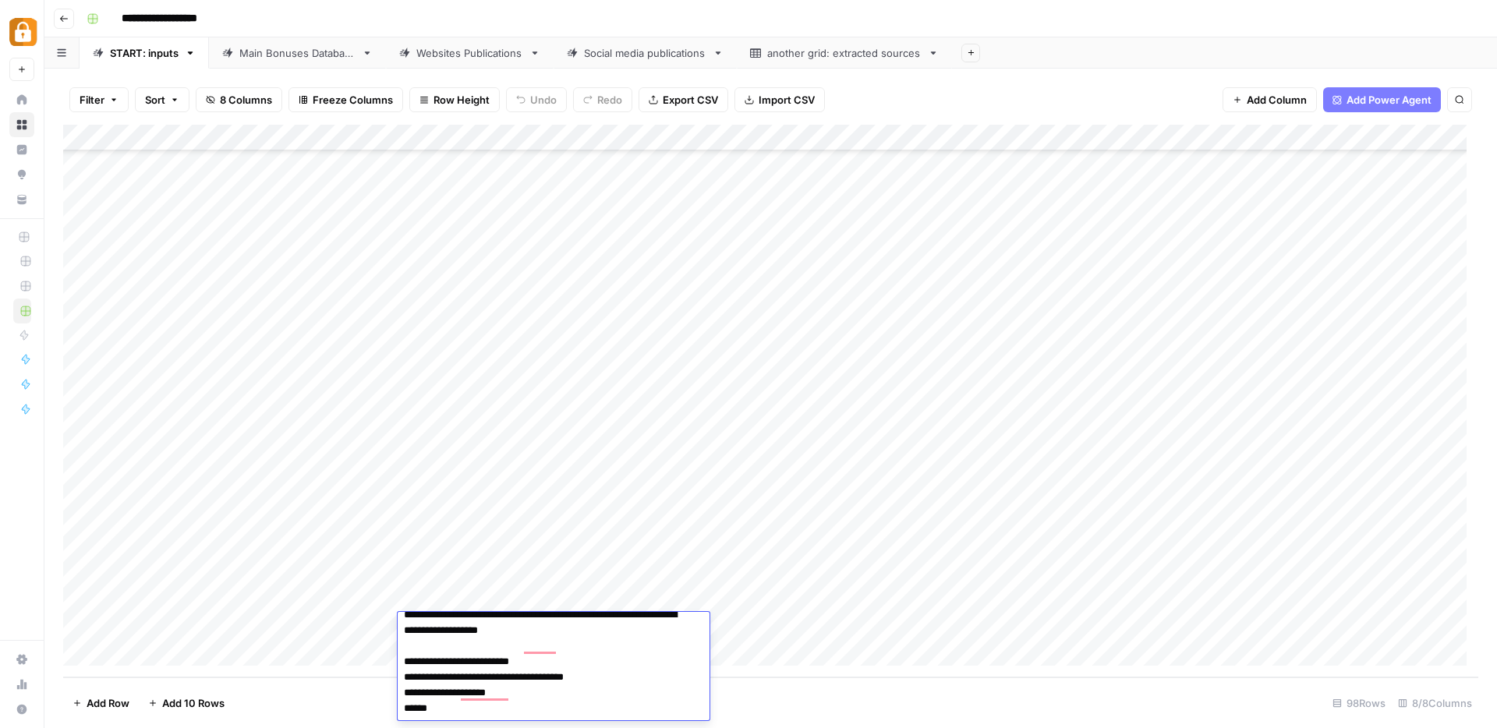
drag, startPoint x: 563, startPoint y: 648, endPoint x: 402, endPoint y: 628, distance: 161.8
click at [0, 0] on div "Spinanga Casino Bonus up to €3000 cashback Presence of affiliate links No code …" at bounding box center [0, 0] width 0 height 0
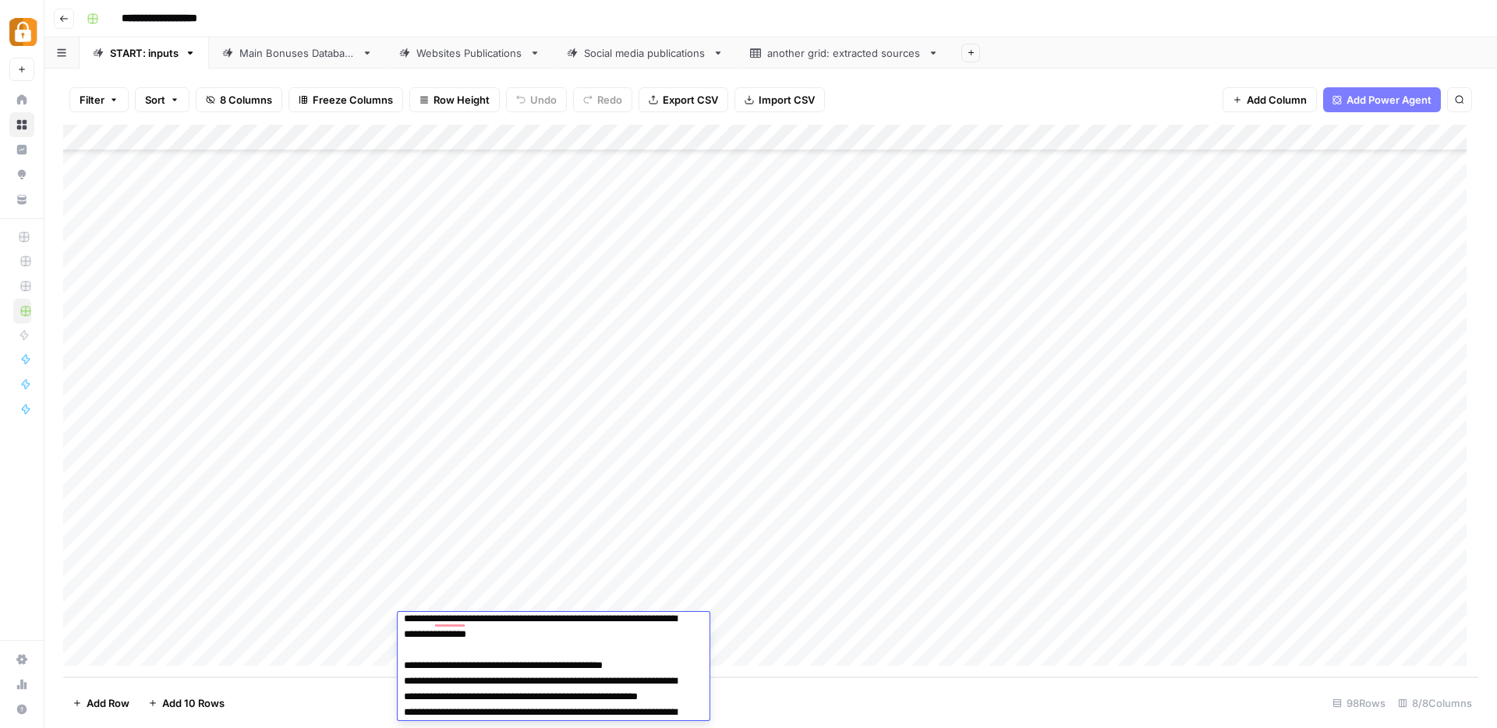
type textarea "**********"
click at [338, 628] on div "Add Column" at bounding box center [770, 401] width 1415 height 553
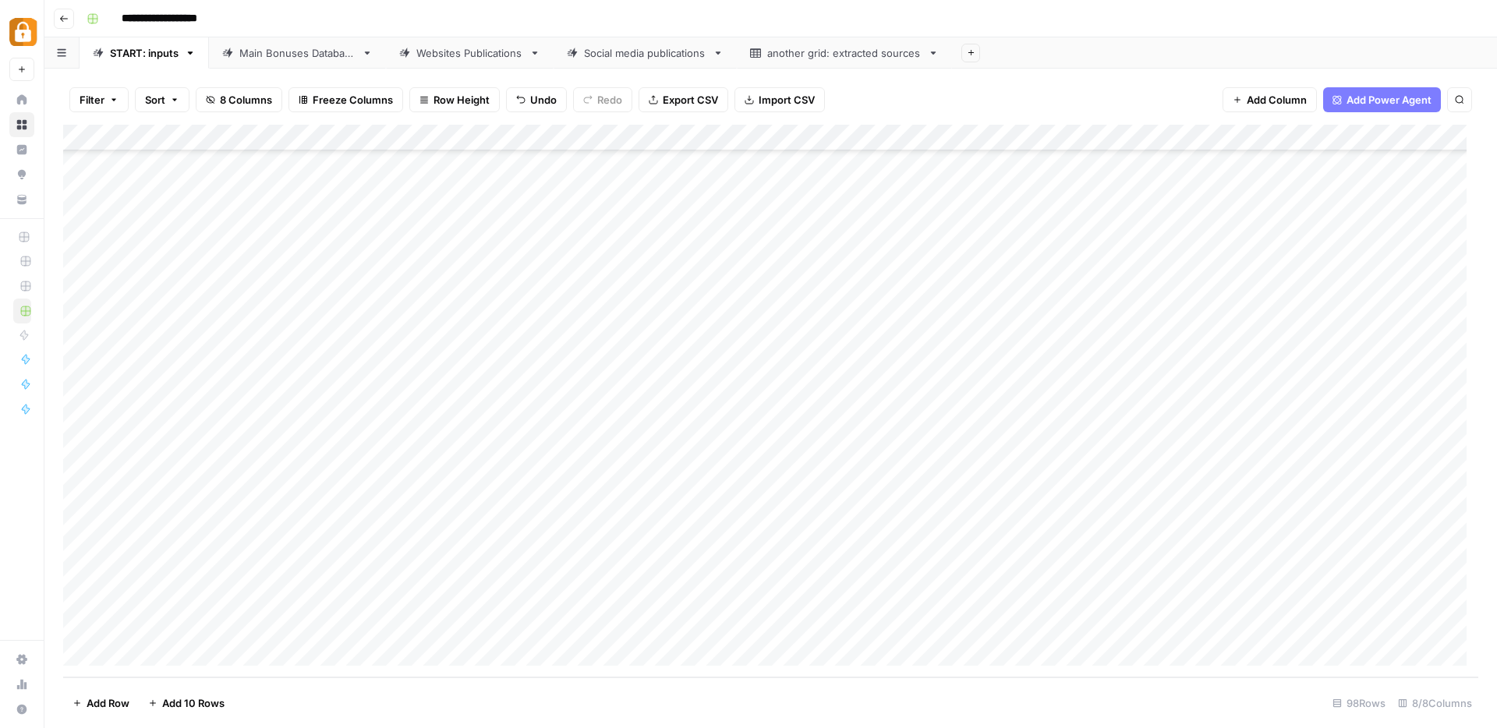
click at [470, 628] on div "Add Column" at bounding box center [770, 401] width 1415 height 553
click at [467, 629] on div "Add Column" at bounding box center [770, 401] width 1415 height 553
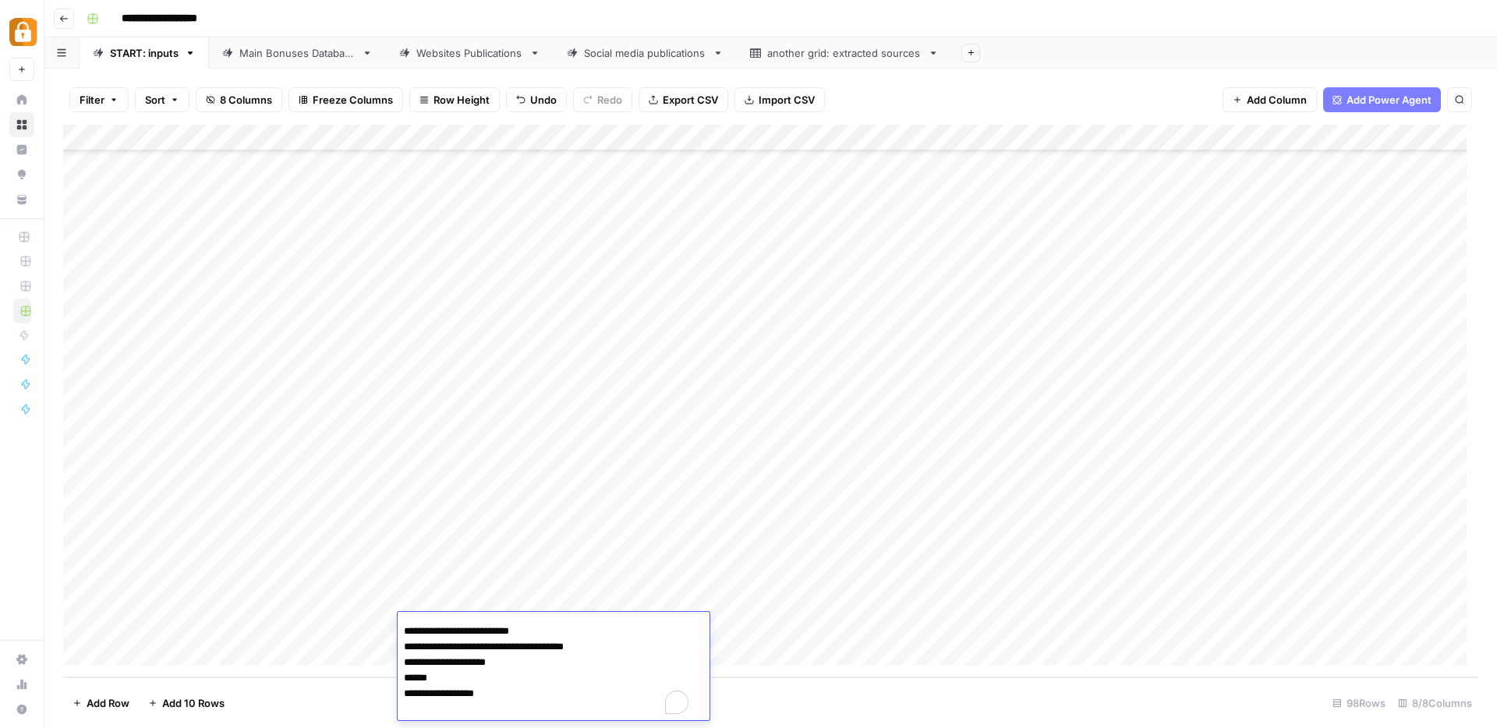
click at [448, 639] on textarea "**********" at bounding box center [548, 499] width 300 height 443
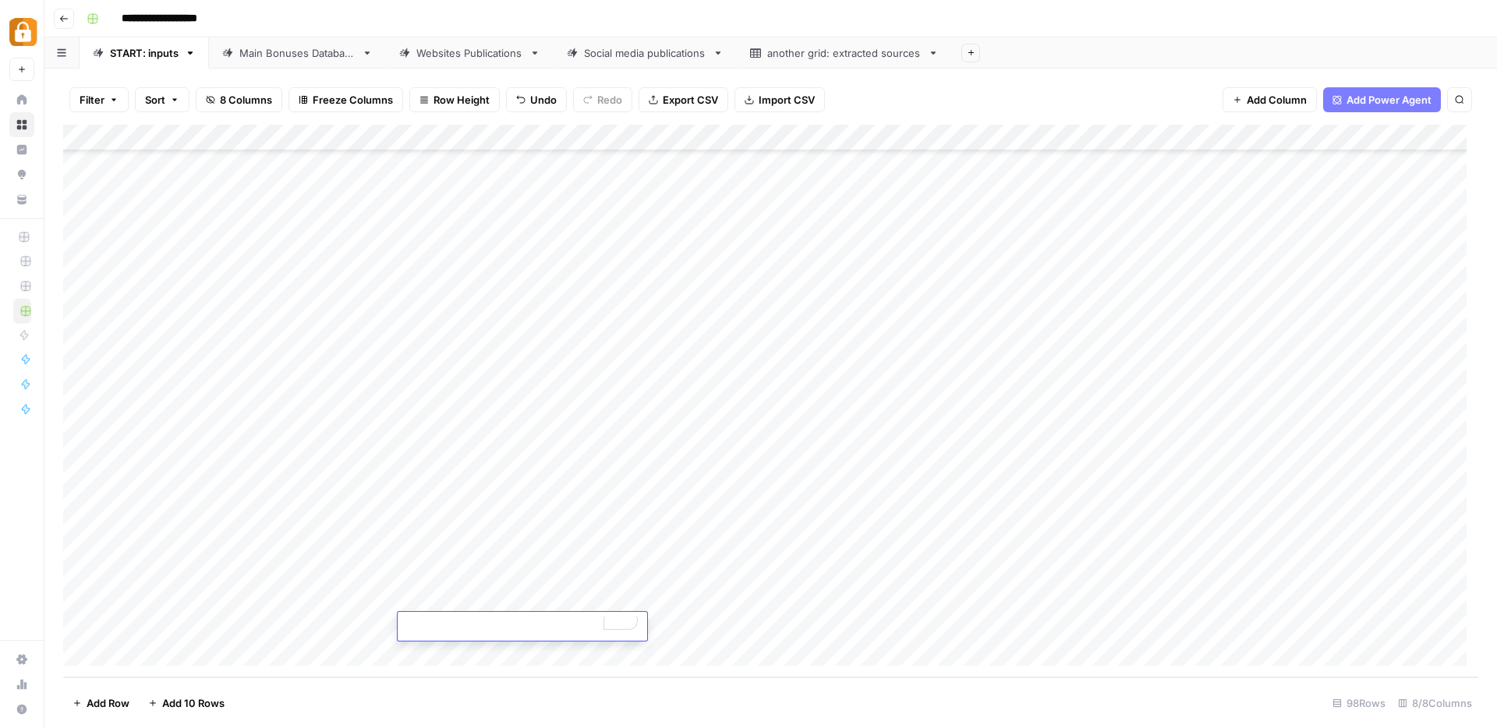
type textarea "**********"
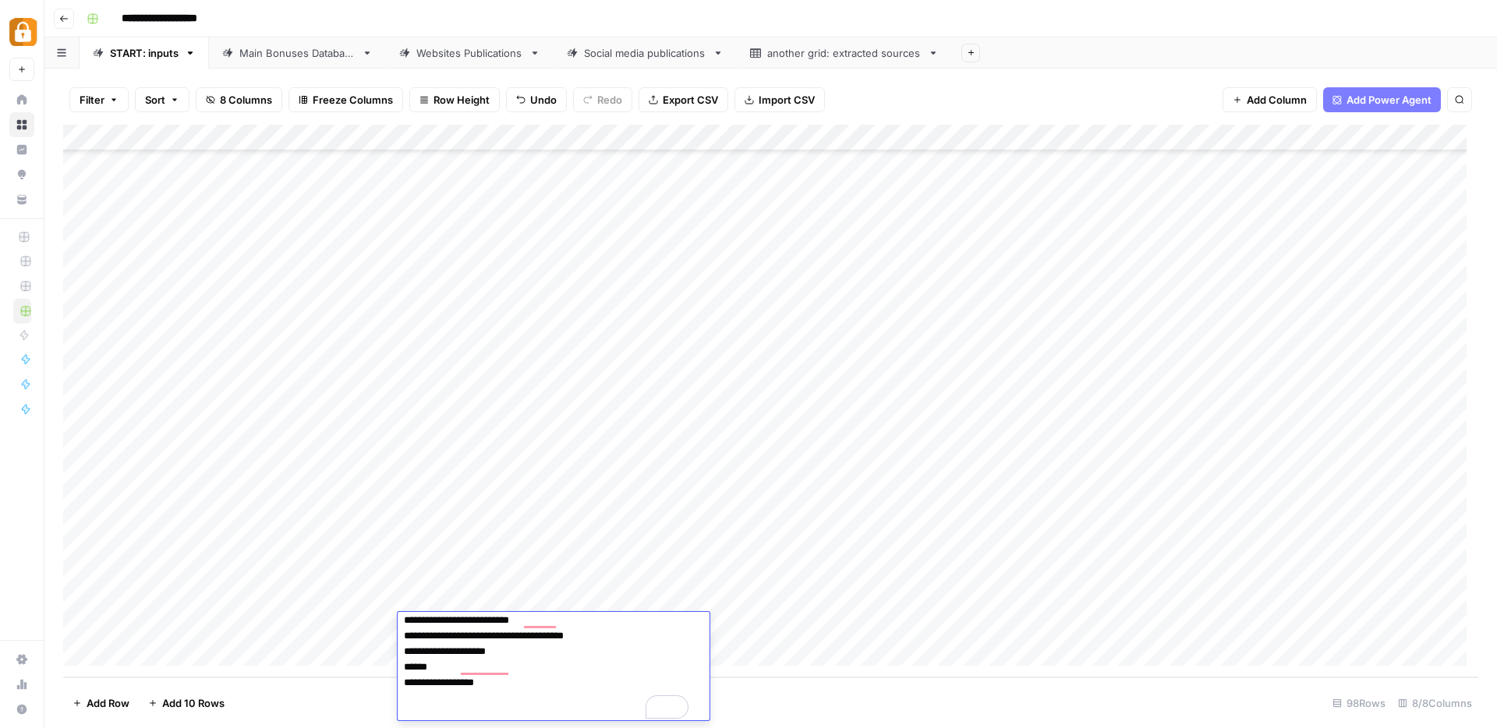
click at [1236, 626] on div "Add Column" at bounding box center [770, 401] width 1415 height 553
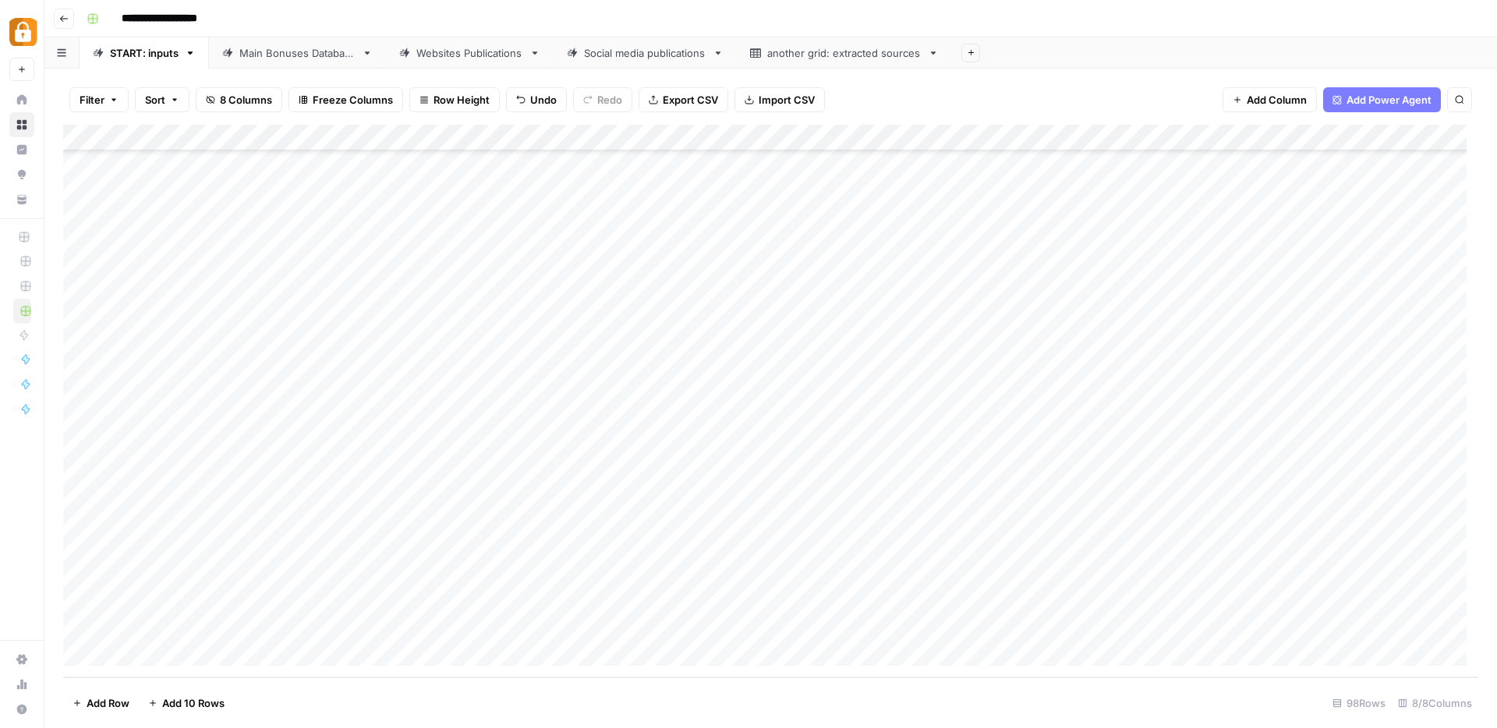
click at [534, 626] on div "Add Column" at bounding box center [770, 401] width 1415 height 553
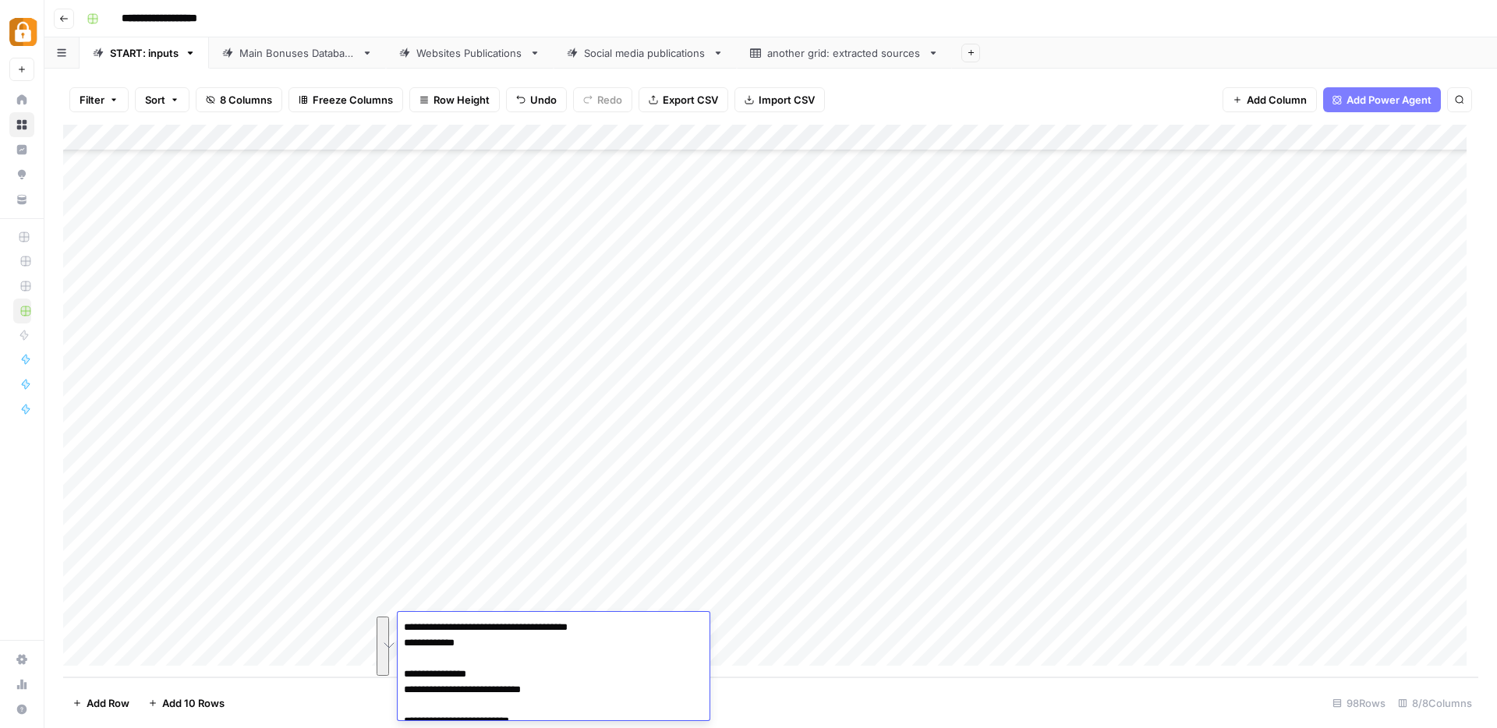
drag, startPoint x: 610, startPoint y: 689, endPoint x: 391, endPoint y: 640, distance: 224.5
click at [0, 0] on div "Spinanga Casino Bonus up to €3000 cashback [PERSON_NAME] by [PERSON_NAME] Last …" at bounding box center [0, 0] width 0 height 0
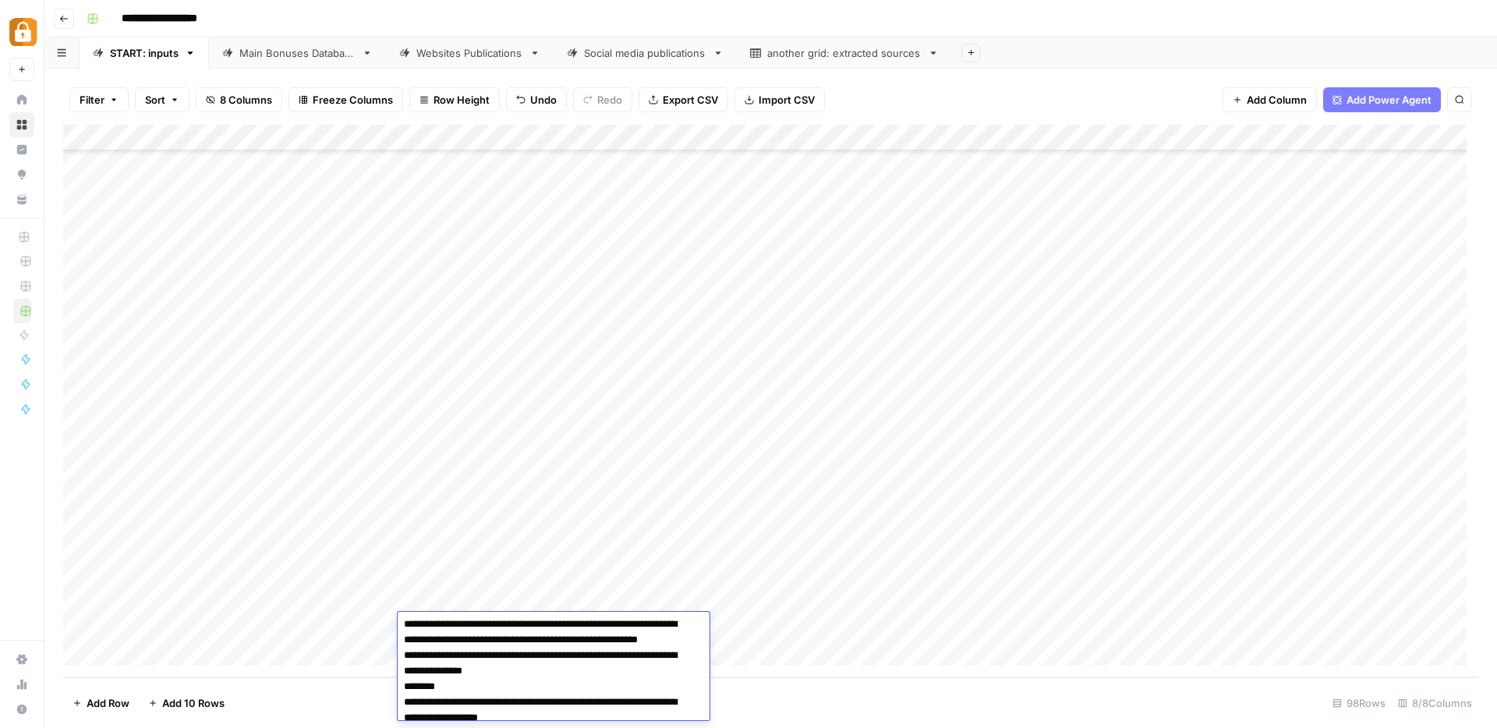
scroll to position [294, 0]
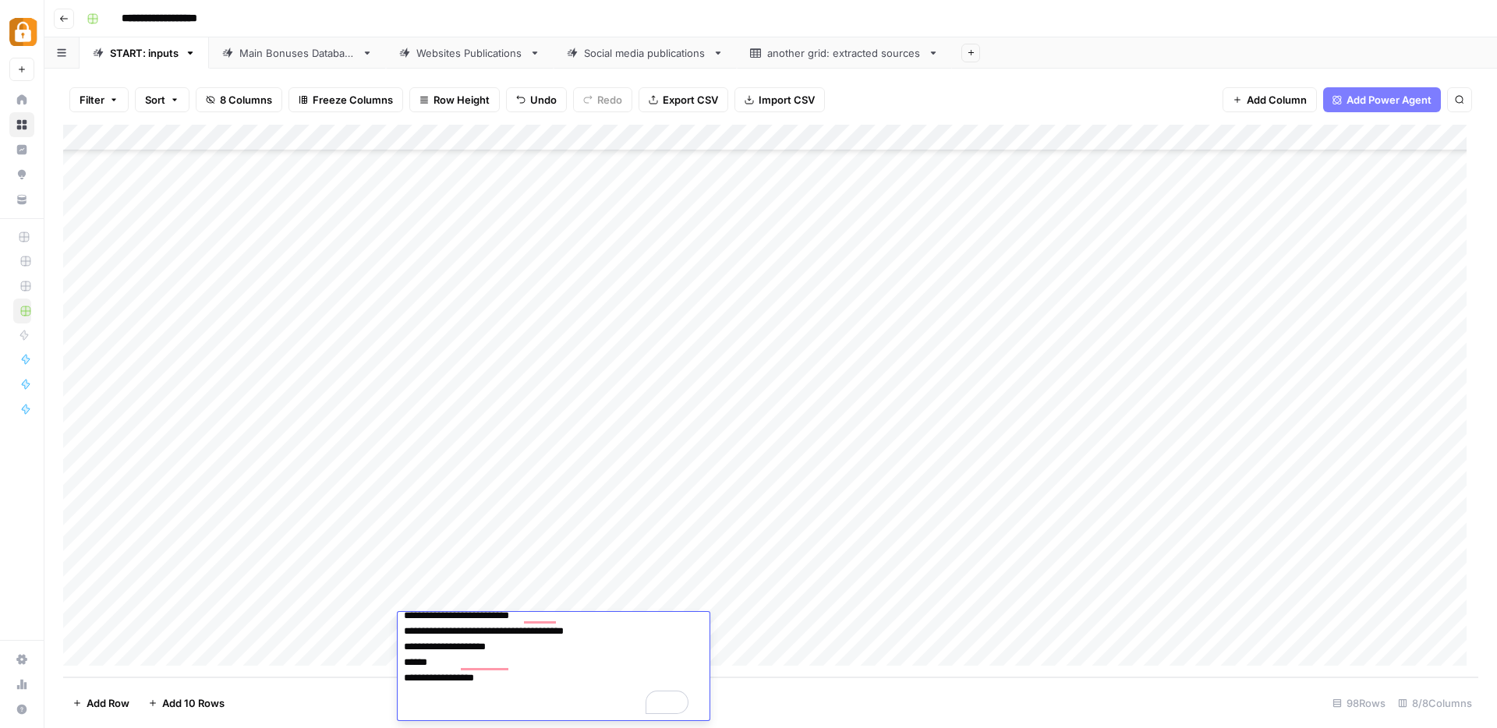
drag, startPoint x: 405, startPoint y: 647, endPoint x: 584, endPoint y: 727, distance: 196.5
click at [584, 727] on body "**********" at bounding box center [748, 364] width 1497 height 728
drag, startPoint x: 569, startPoint y: 699, endPoint x: 392, endPoint y: 676, distance: 178.5
click at [0, 0] on div "Spinanga Casino Bonus up to €3000 cashback Presence of affiliate links No code …" at bounding box center [0, 0] width 0 height 0
type textarea "**********"
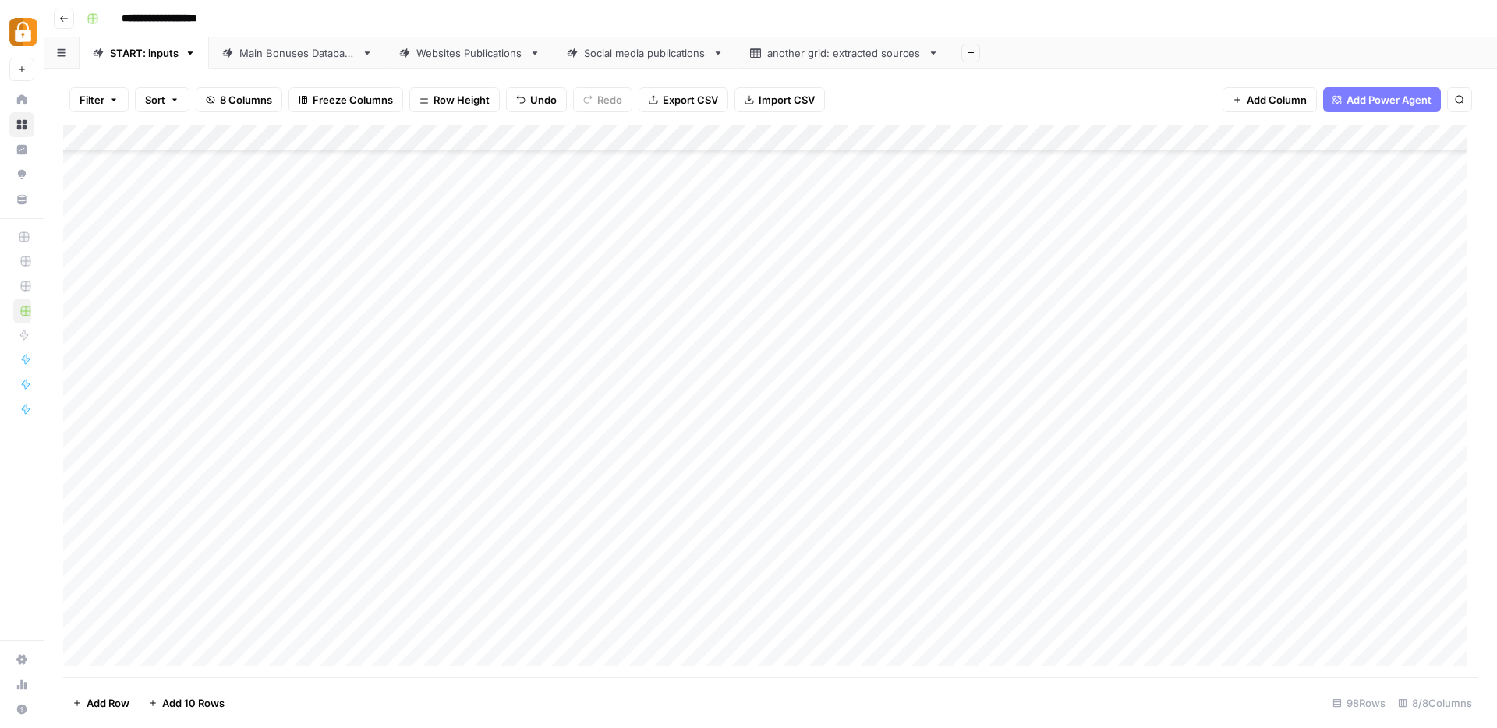
click at [1372, 624] on div "Add Column" at bounding box center [770, 401] width 1415 height 553
click at [1413, 625] on div "Add Column" at bounding box center [770, 401] width 1415 height 553
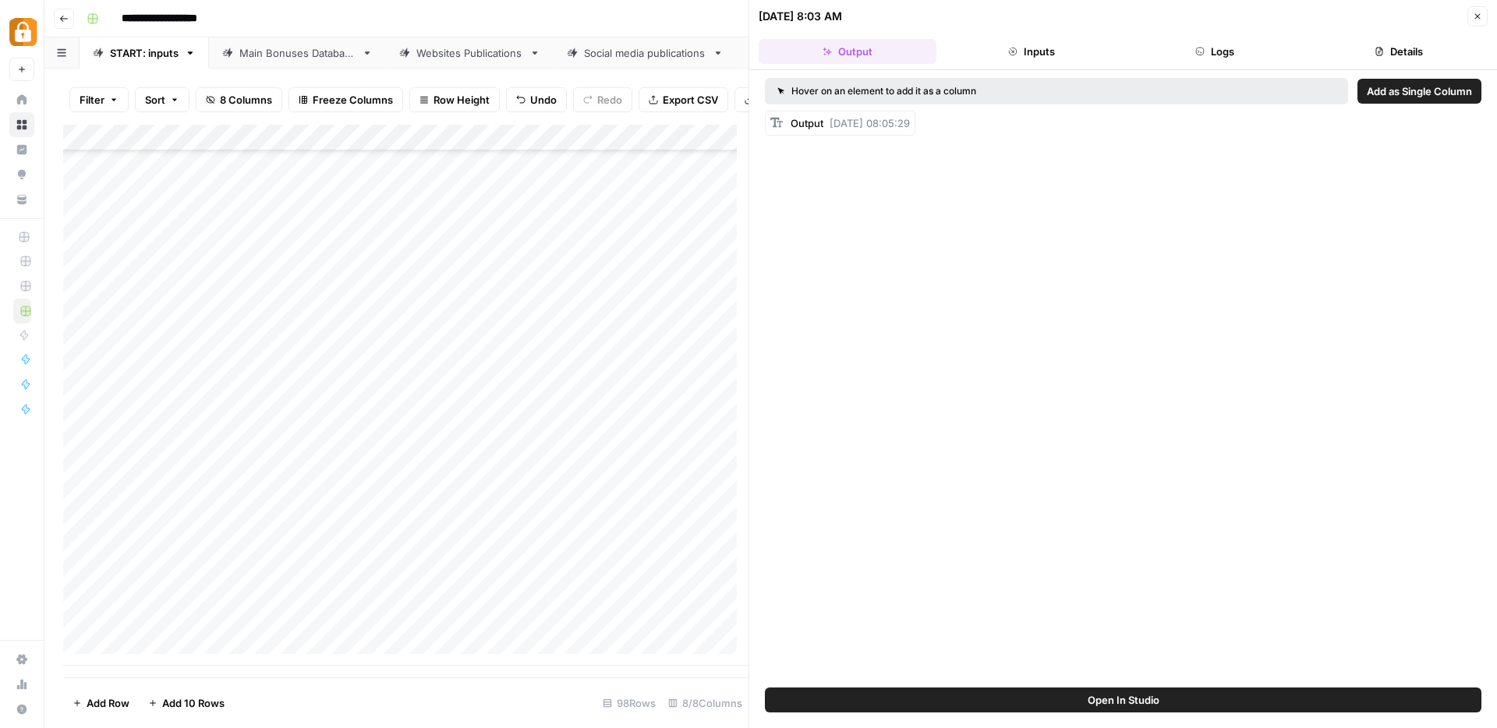
click at [1477, 12] on icon "button" at bounding box center [1477, 16] width 9 height 9
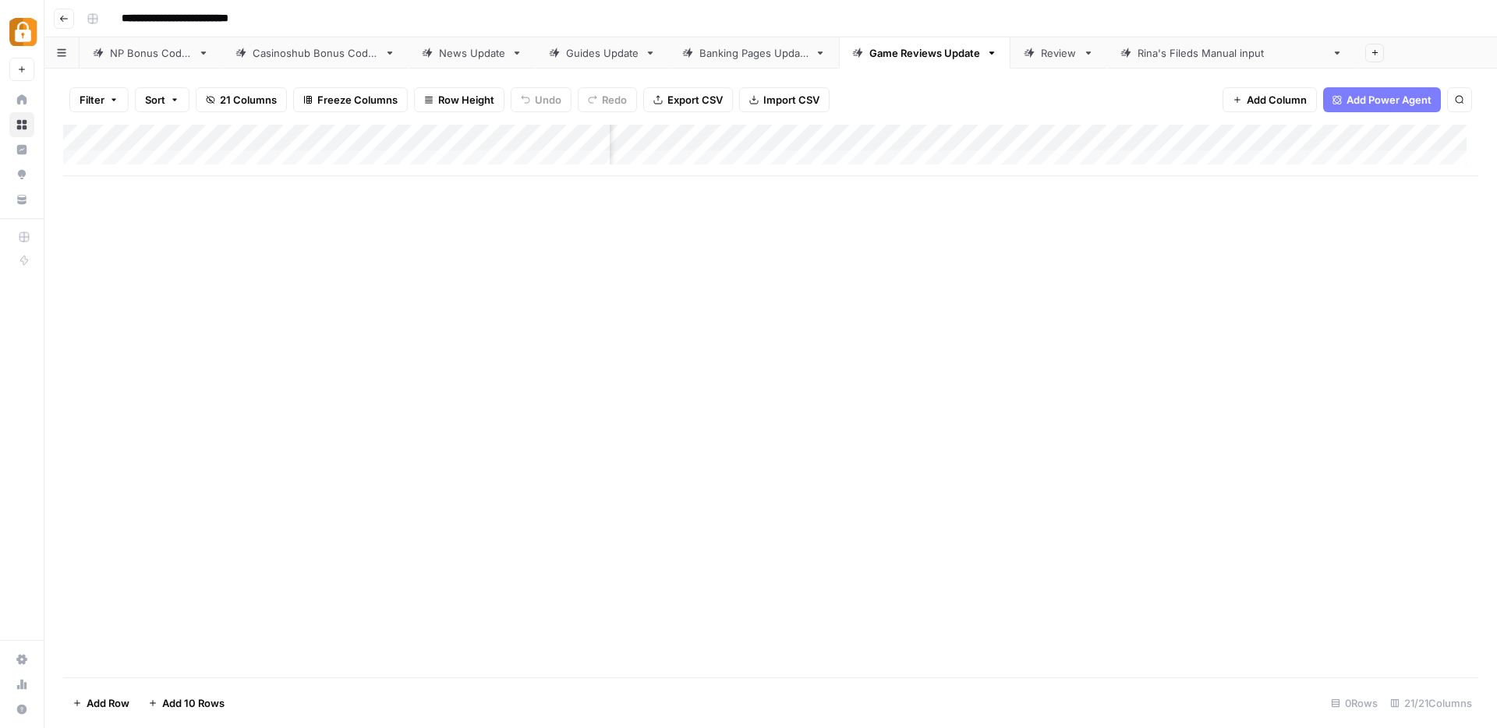
scroll to position [0, 2200]
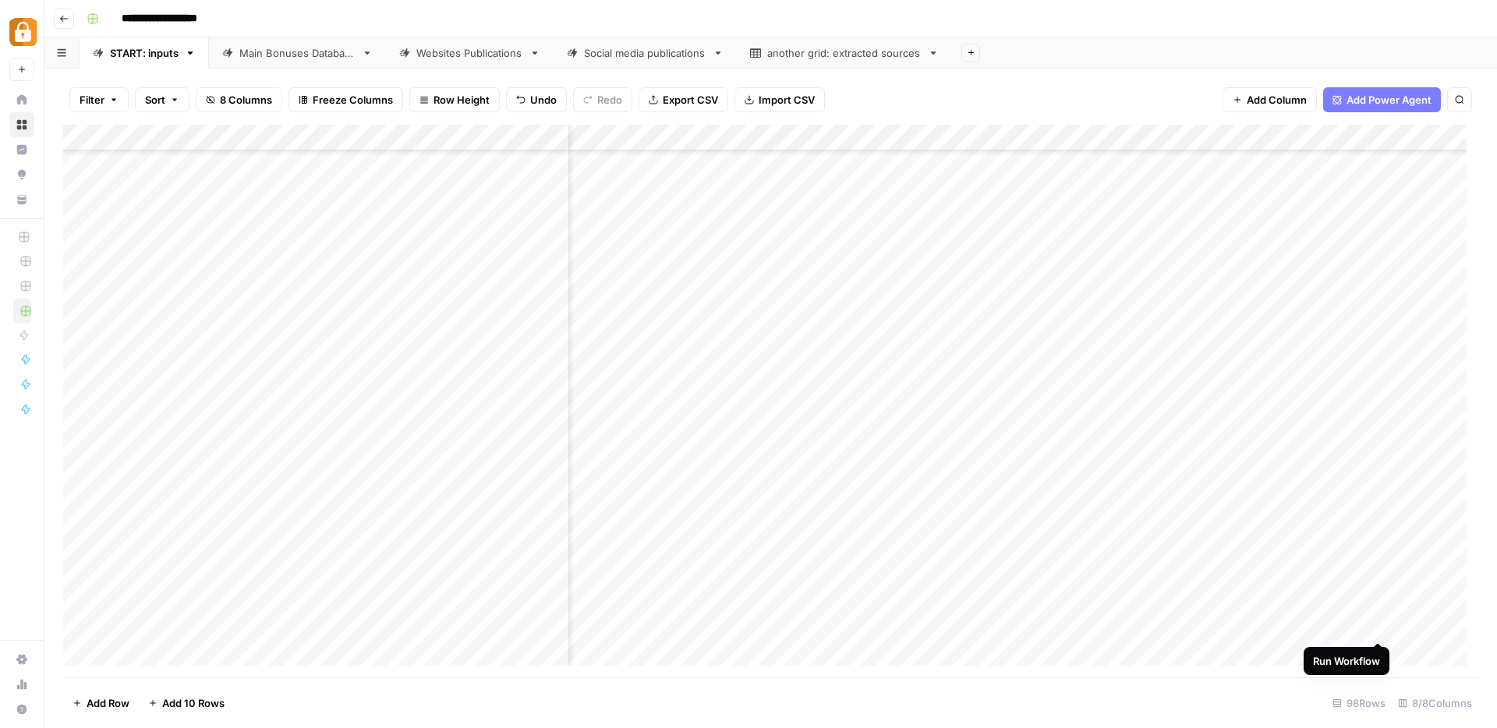
scroll to position [2108, 174]
click at [1379, 628] on div "Add Column" at bounding box center [770, 401] width 1415 height 553
